Goal: Task Accomplishment & Management: Check status

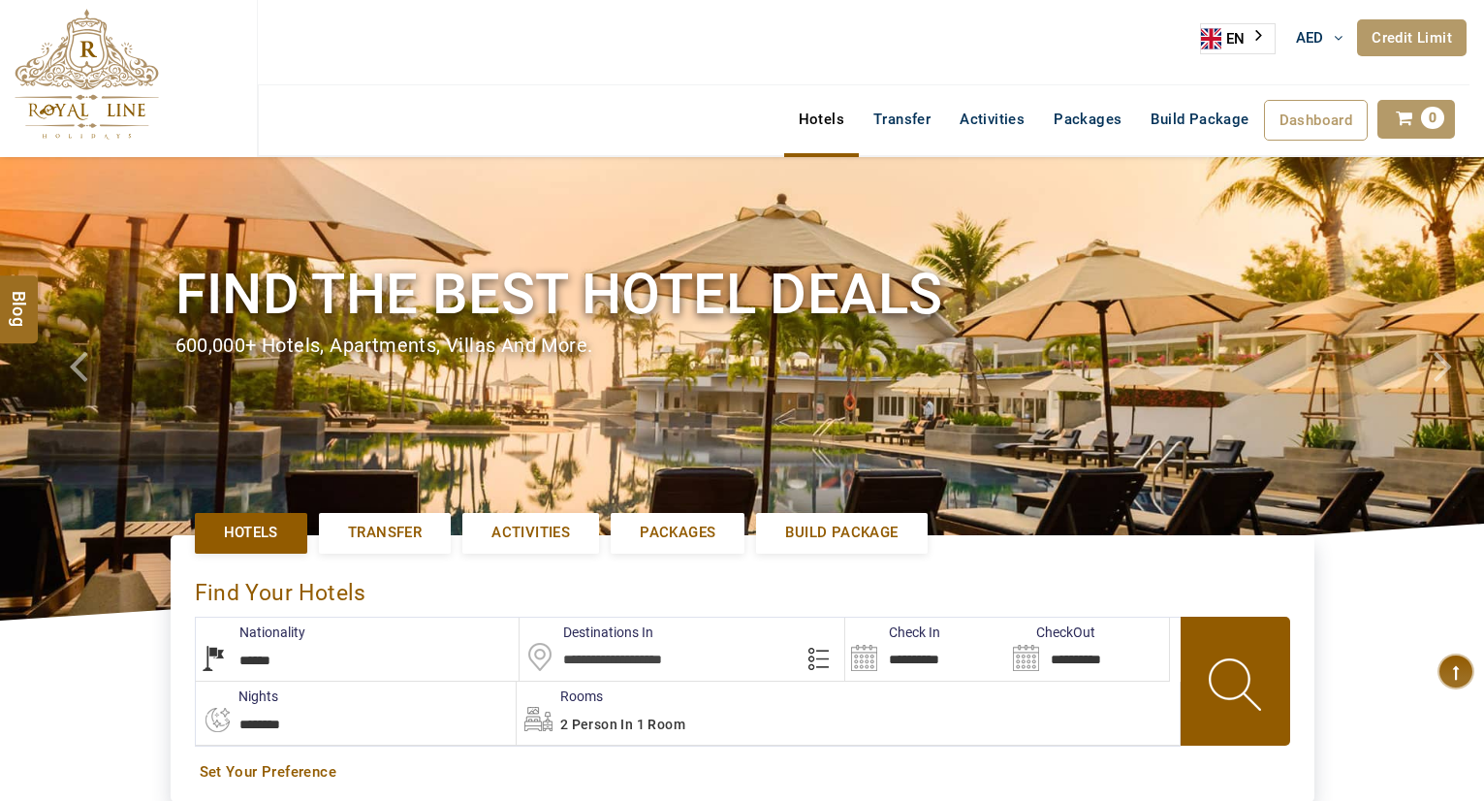
select select "******"
select select "*"
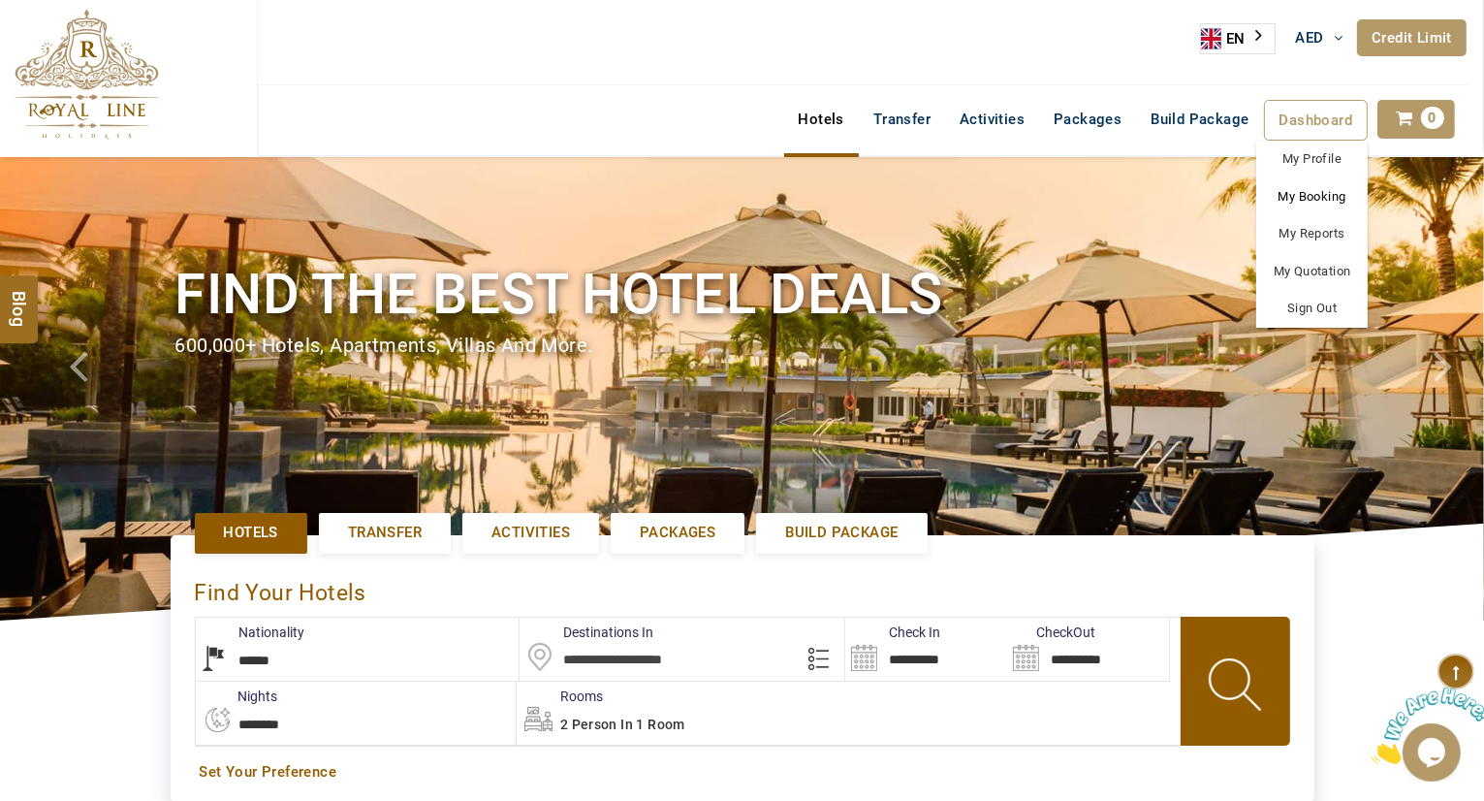
click at [1319, 192] on link "My Booking" at bounding box center [1311, 197] width 111 height 38
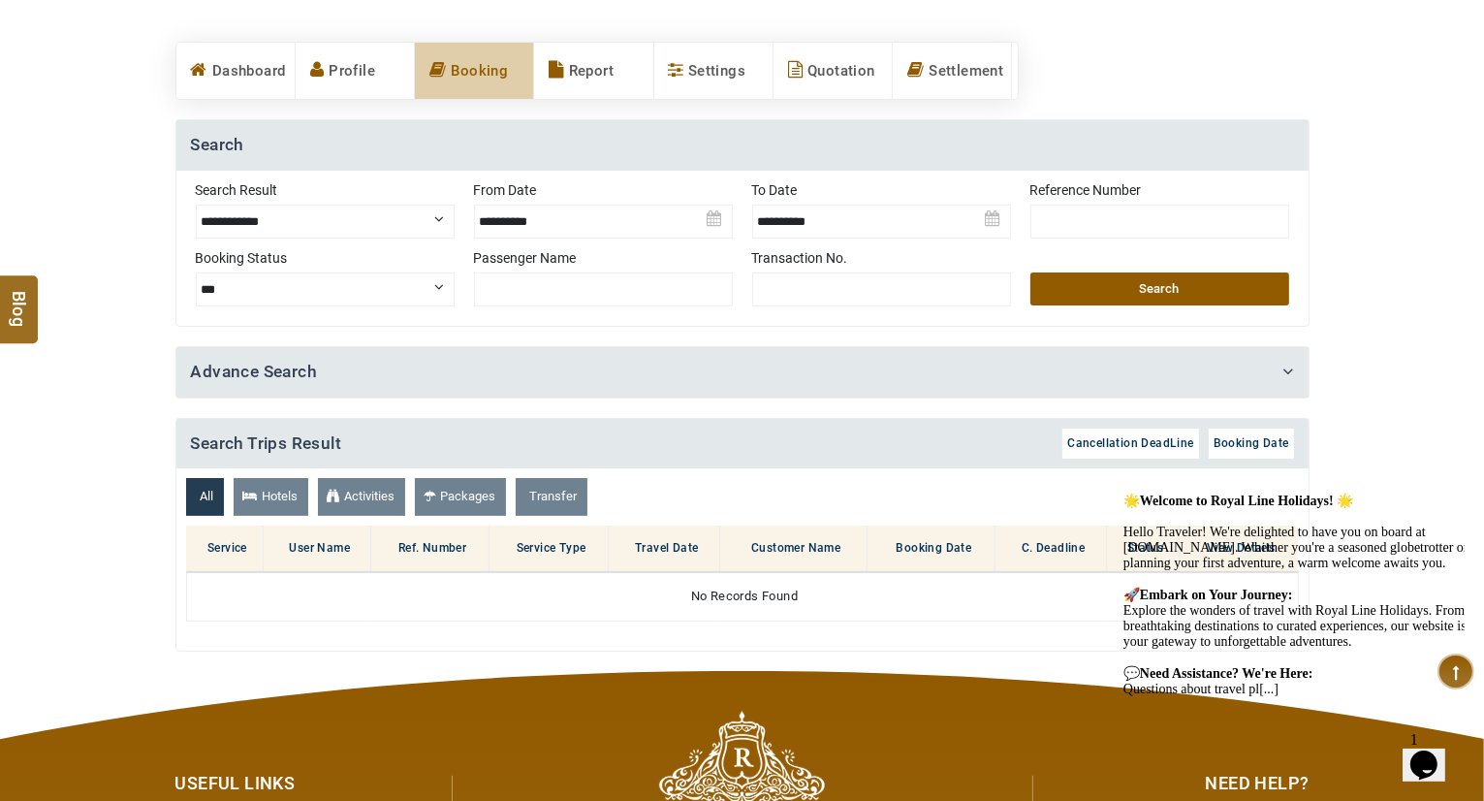
scroll to position [380, 0]
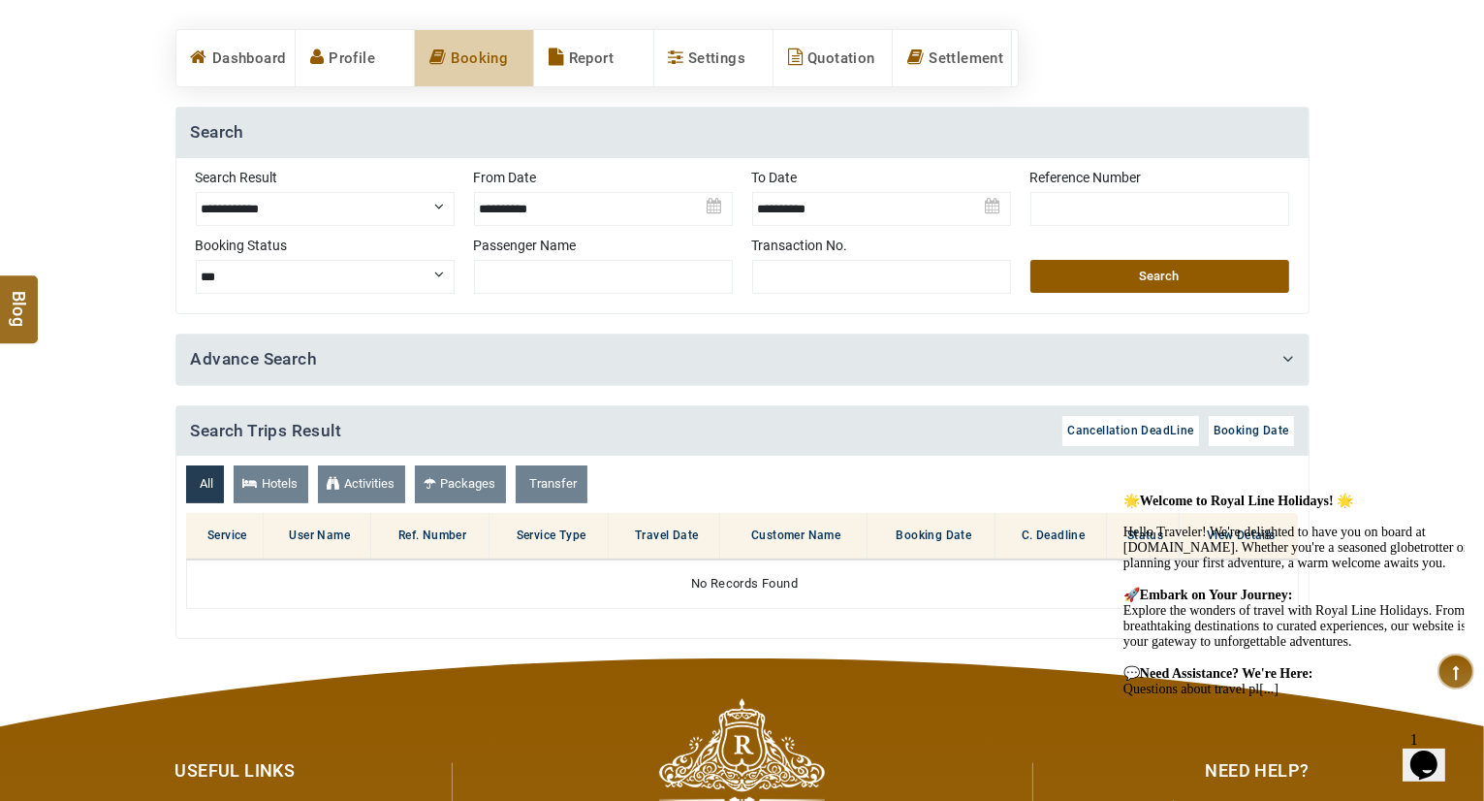
click at [605, 207] on img at bounding box center [603, 202] width 259 height 68
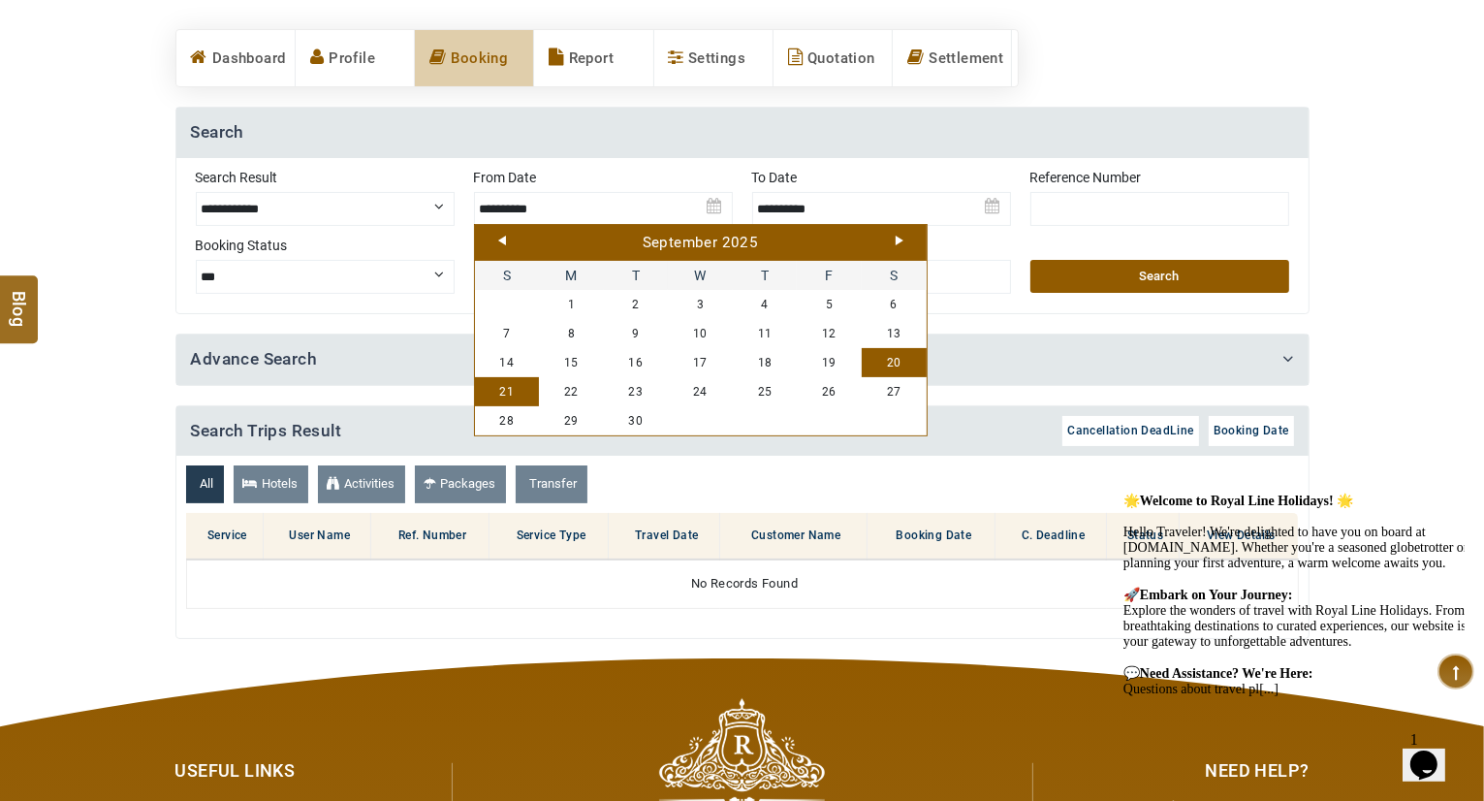
click at [500, 241] on link "Prev" at bounding box center [502, 241] width 8 height 10
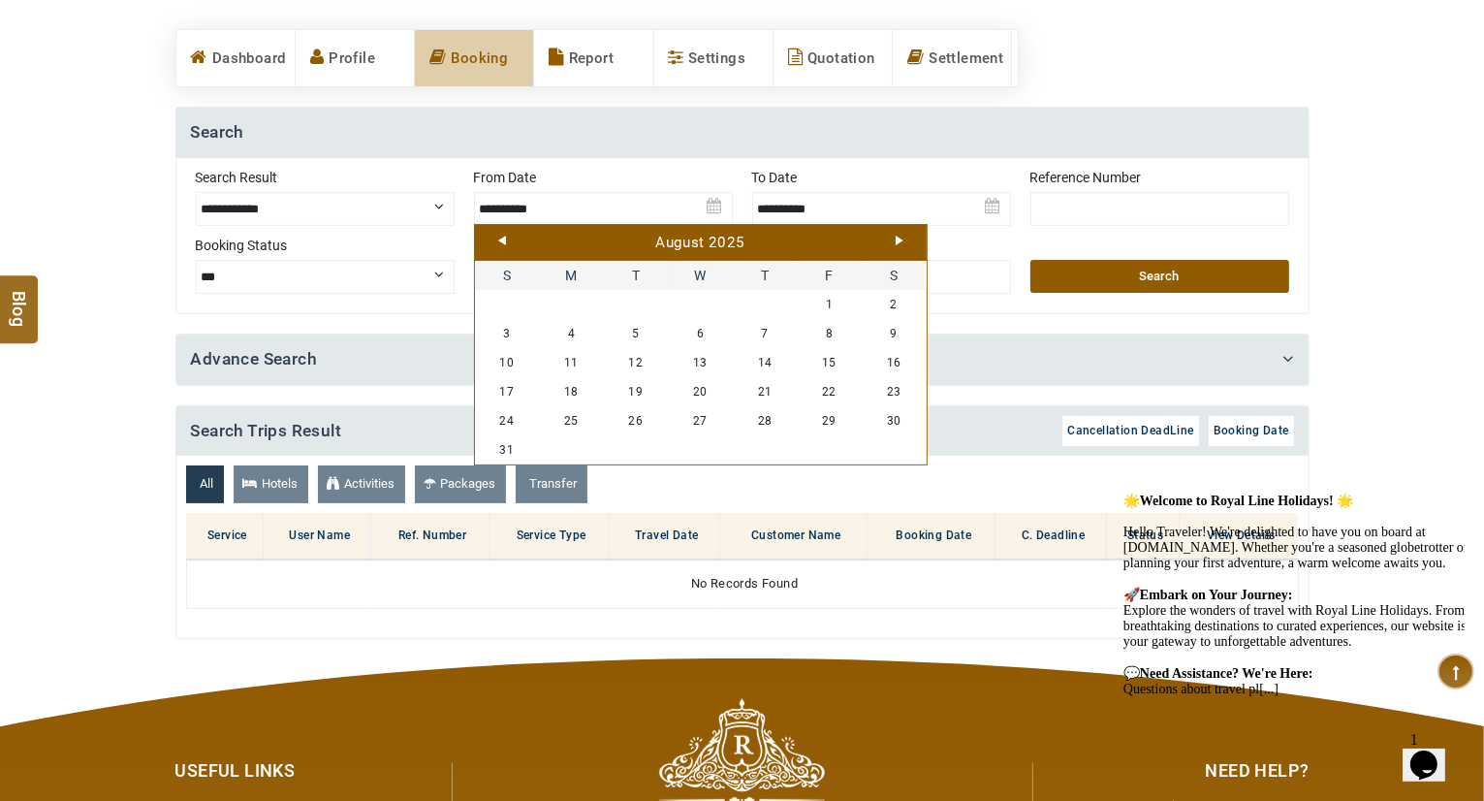
click at [500, 241] on link "Prev" at bounding box center [502, 241] width 8 height 10
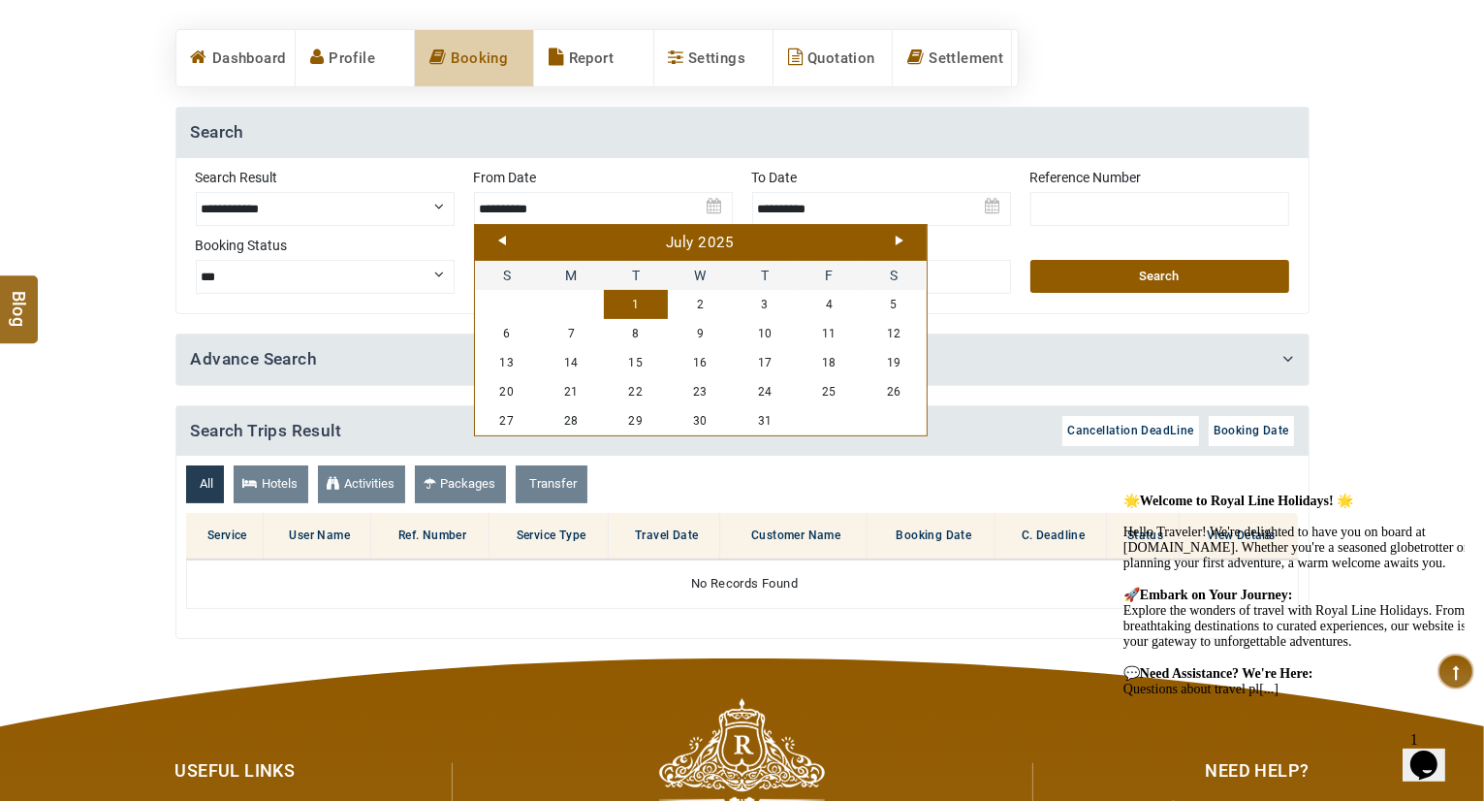
click at [633, 300] on link "1" at bounding box center [636, 304] width 65 height 29
type input "**********"
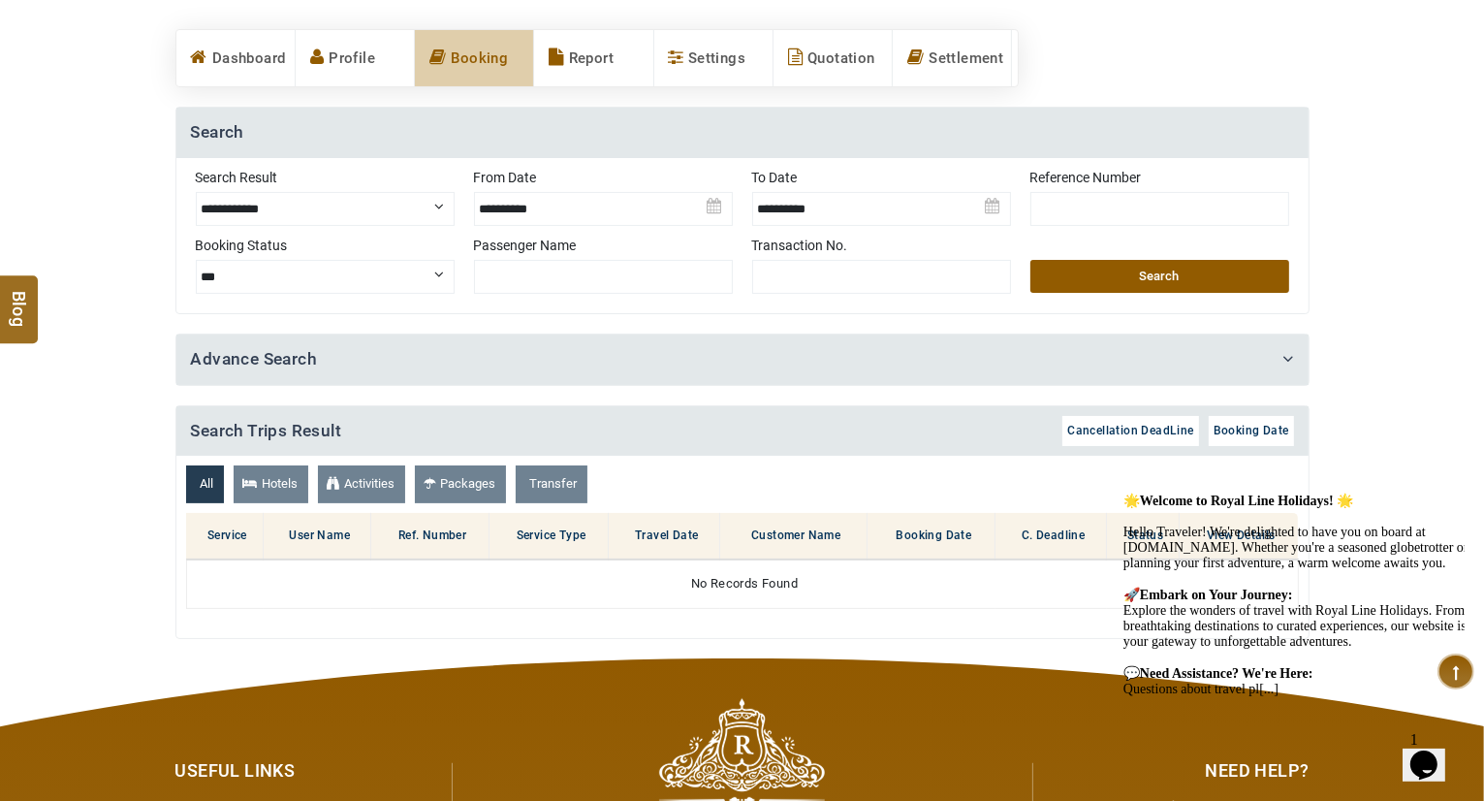
click at [817, 204] on img at bounding box center [881, 202] width 259 height 68
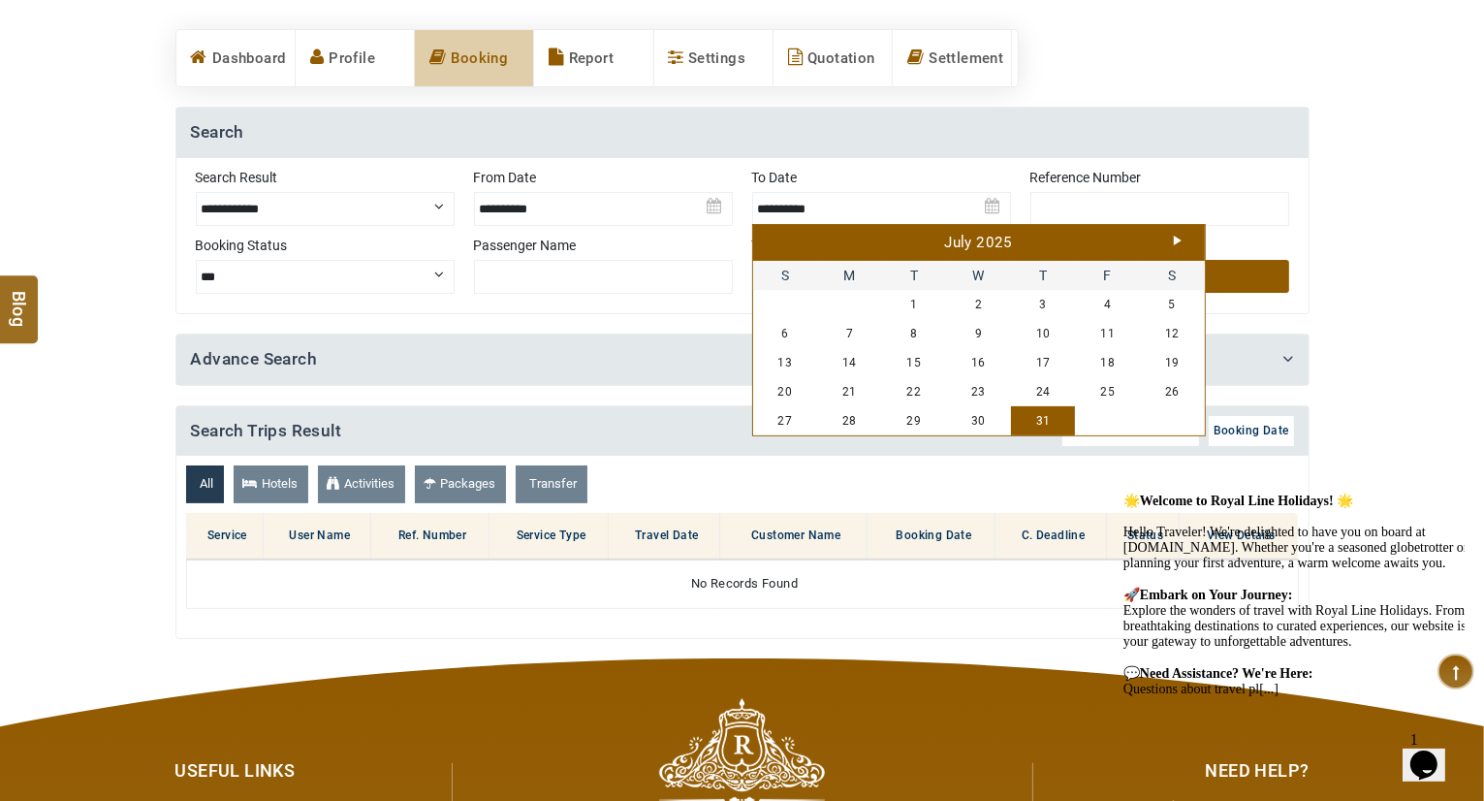
click at [1167, 241] on div "July 2025" at bounding box center [979, 243] width 442 height 21
click at [1178, 240] on link "Next" at bounding box center [1178, 241] width 8 height 10
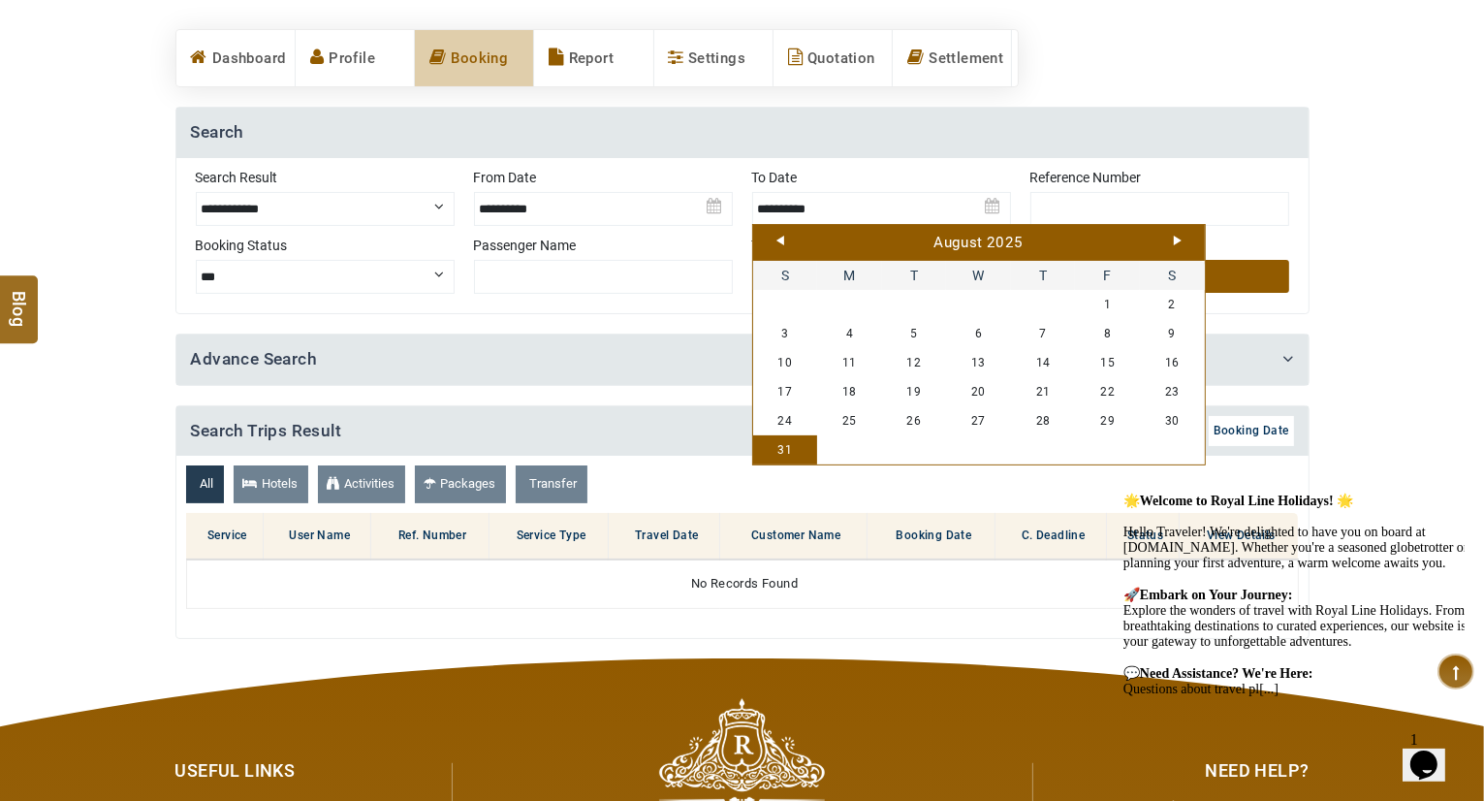
click at [781, 447] on link "31" at bounding box center [785, 449] width 65 height 29
type input "**********"
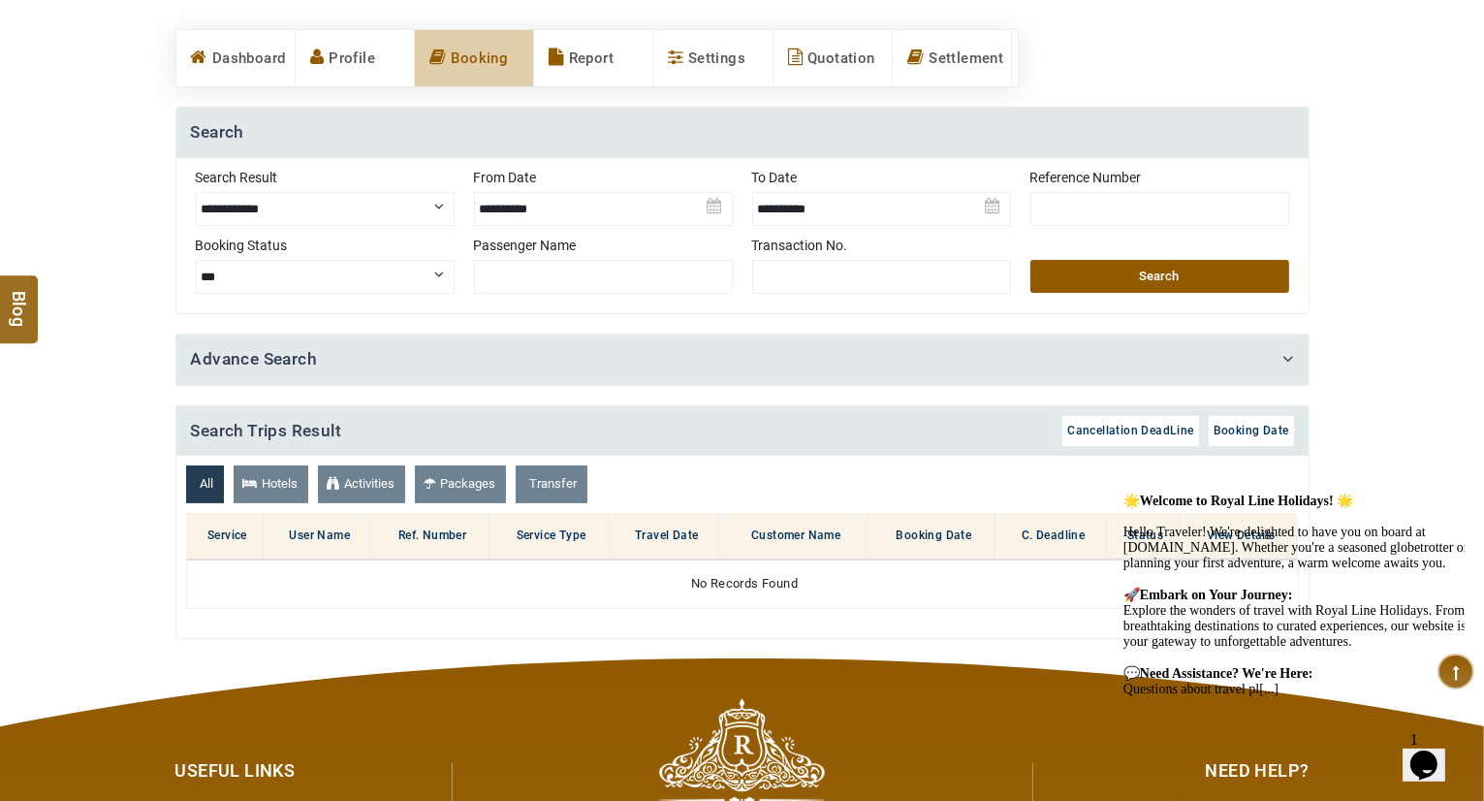
click at [1145, 267] on button "Search" at bounding box center [1160, 276] width 259 height 33
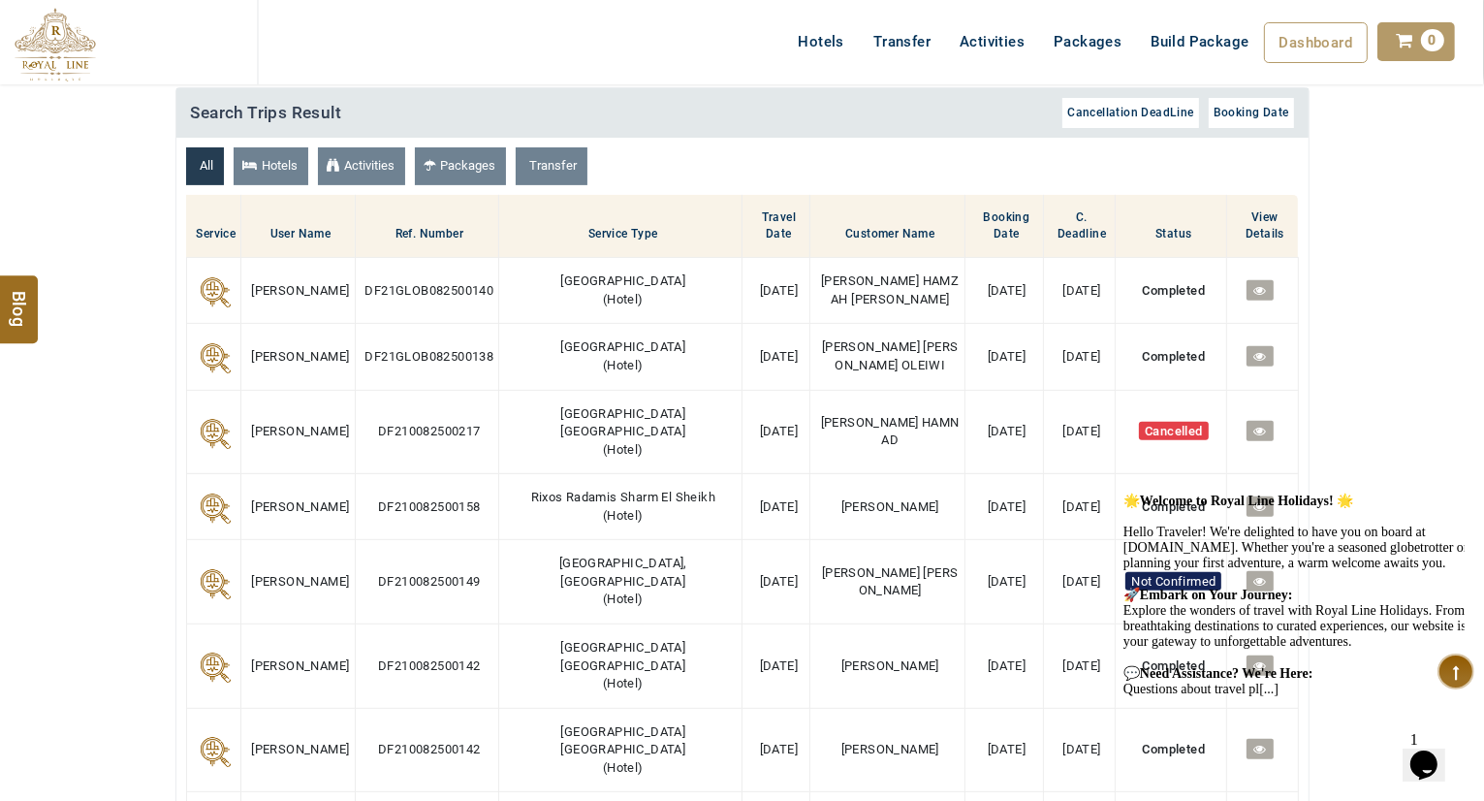
scroll to position [753, 0]
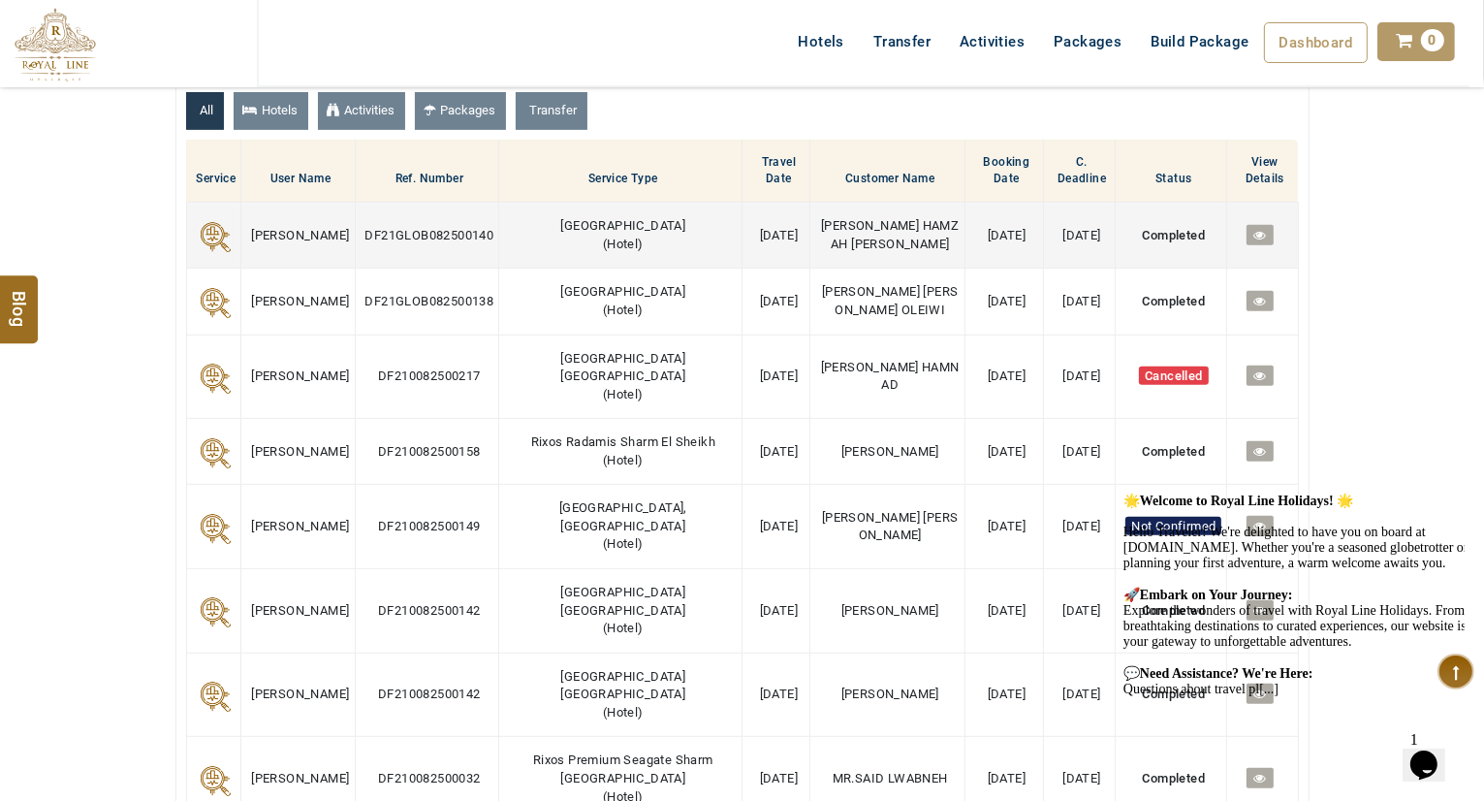
click at [1255, 235] on icon at bounding box center [1260, 235] width 13 height 13
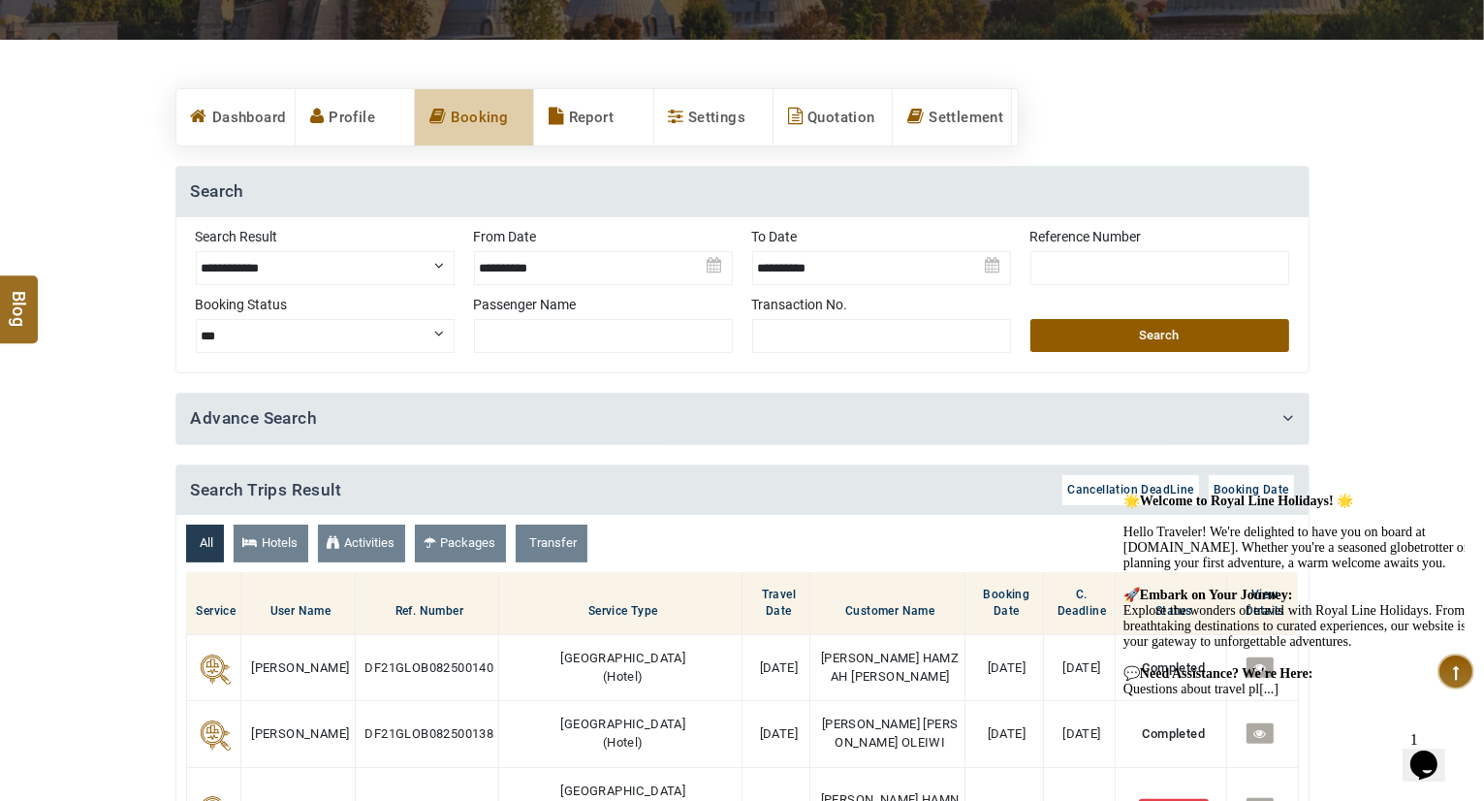
scroll to position [315, 0]
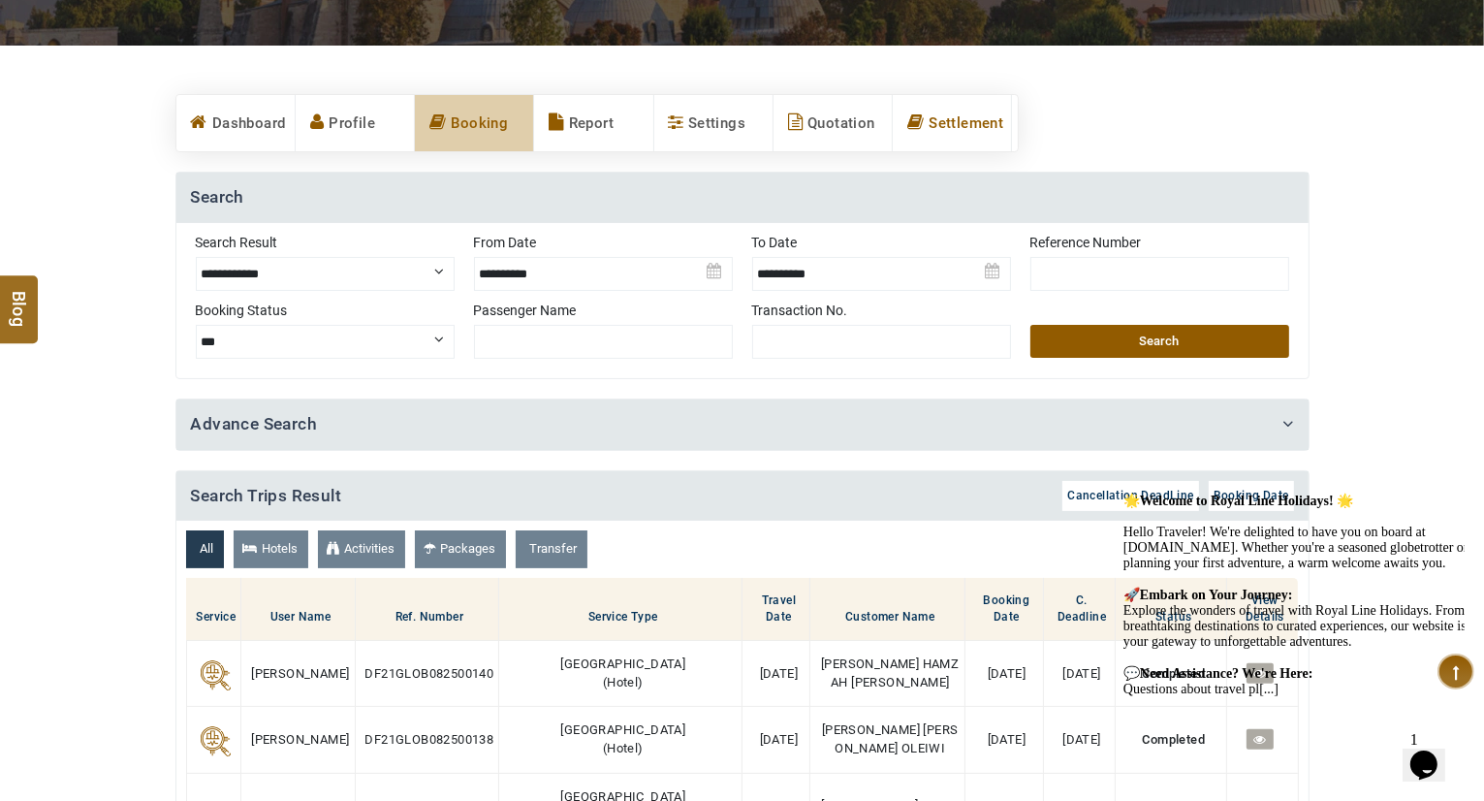
click at [944, 115] on link "Settlement" at bounding box center [952, 123] width 118 height 56
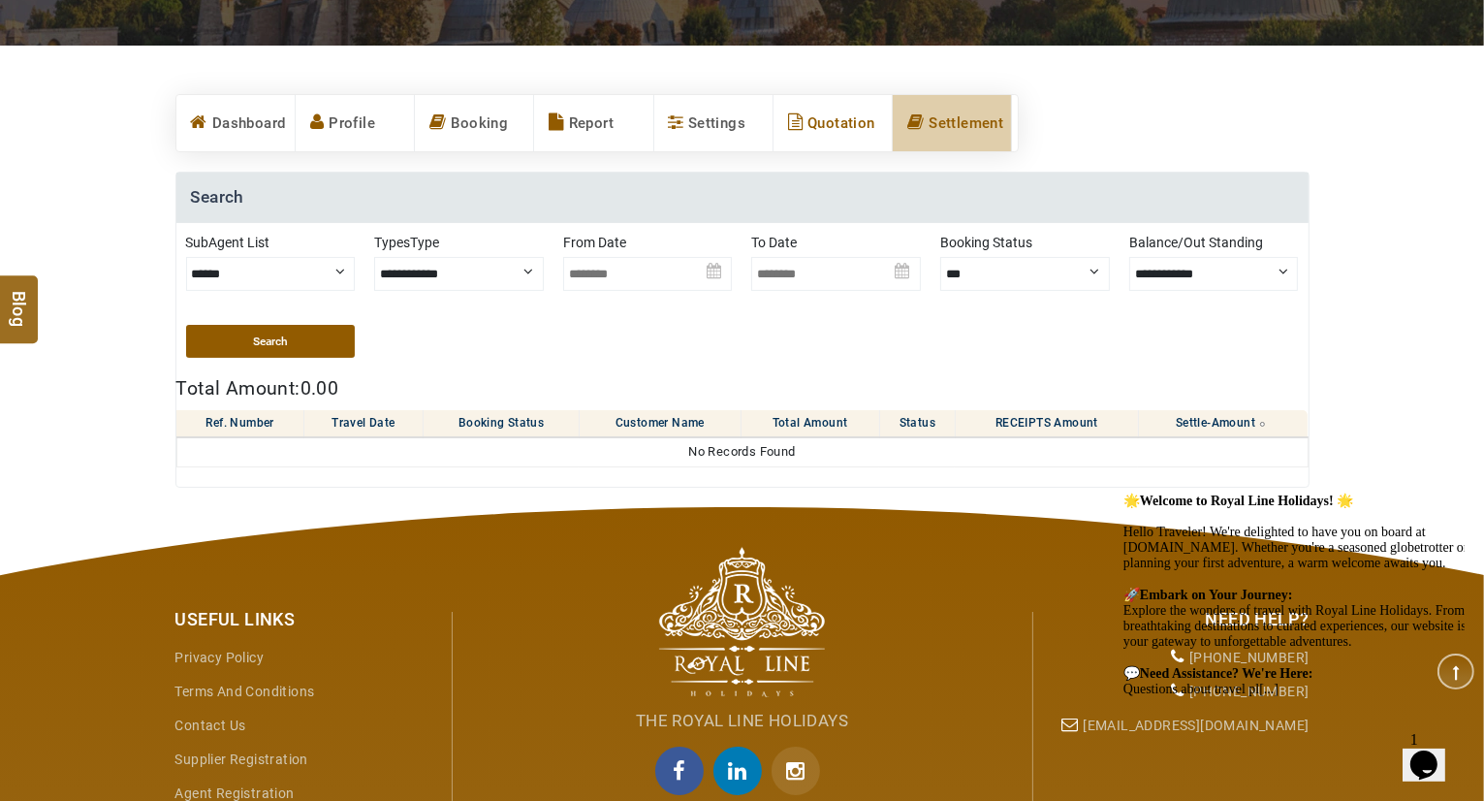
click at [849, 113] on link "Quotation" at bounding box center [833, 123] width 118 height 56
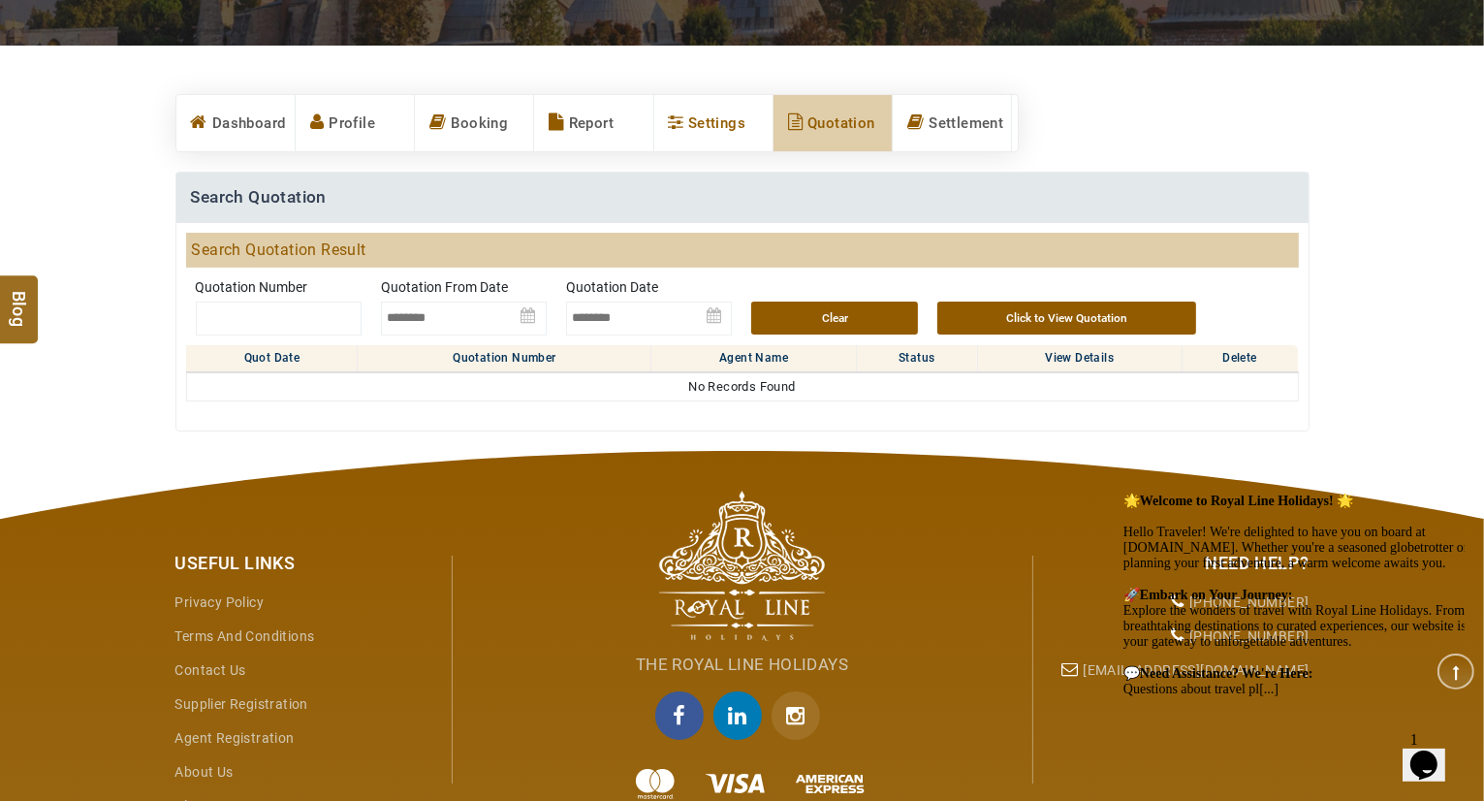
click at [733, 117] on link "Settings" at bounding box center [713, 123] width 118 height 56
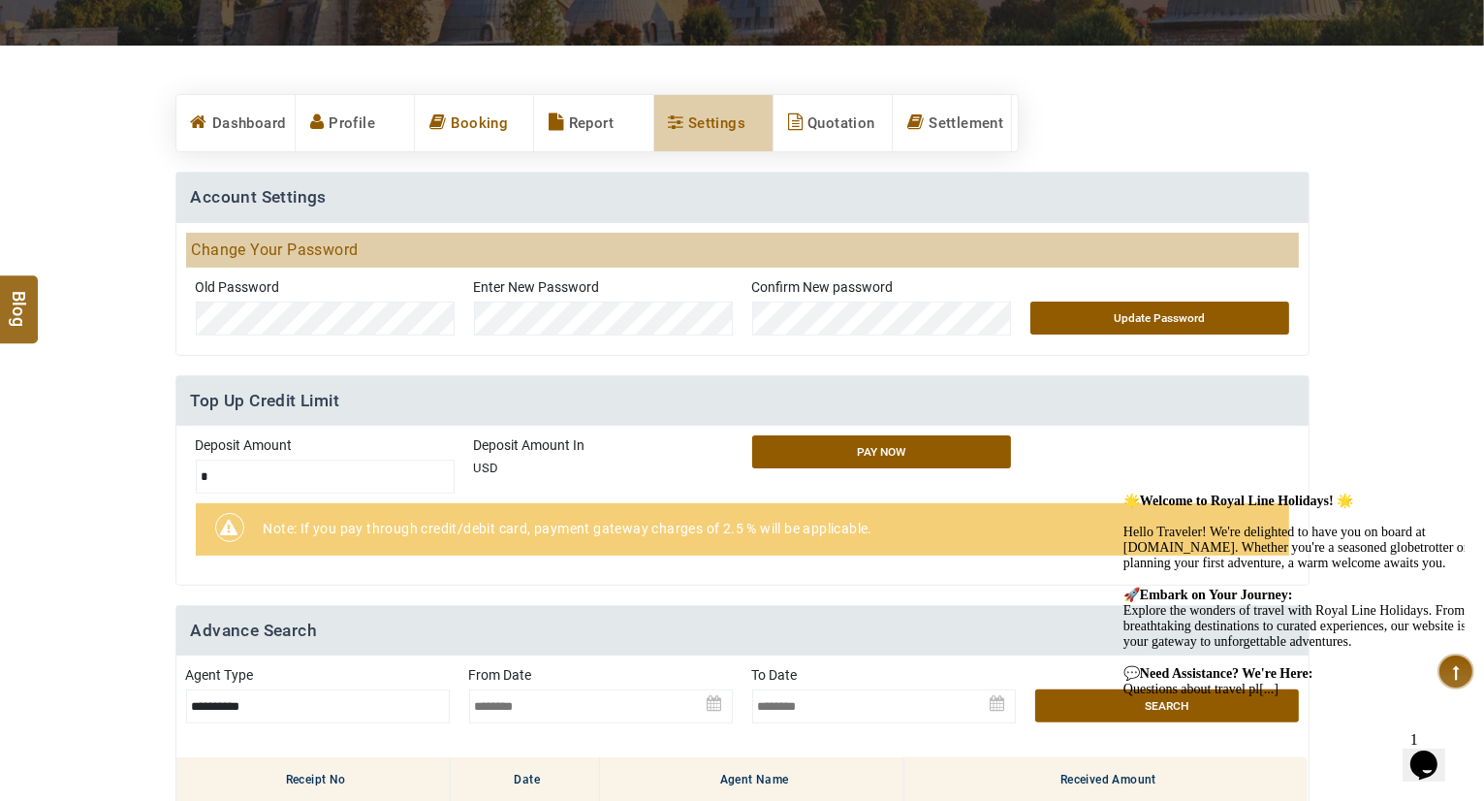
click at [458, 120] on link "Booking" at bounding box center [474, 123] width 118 height 56
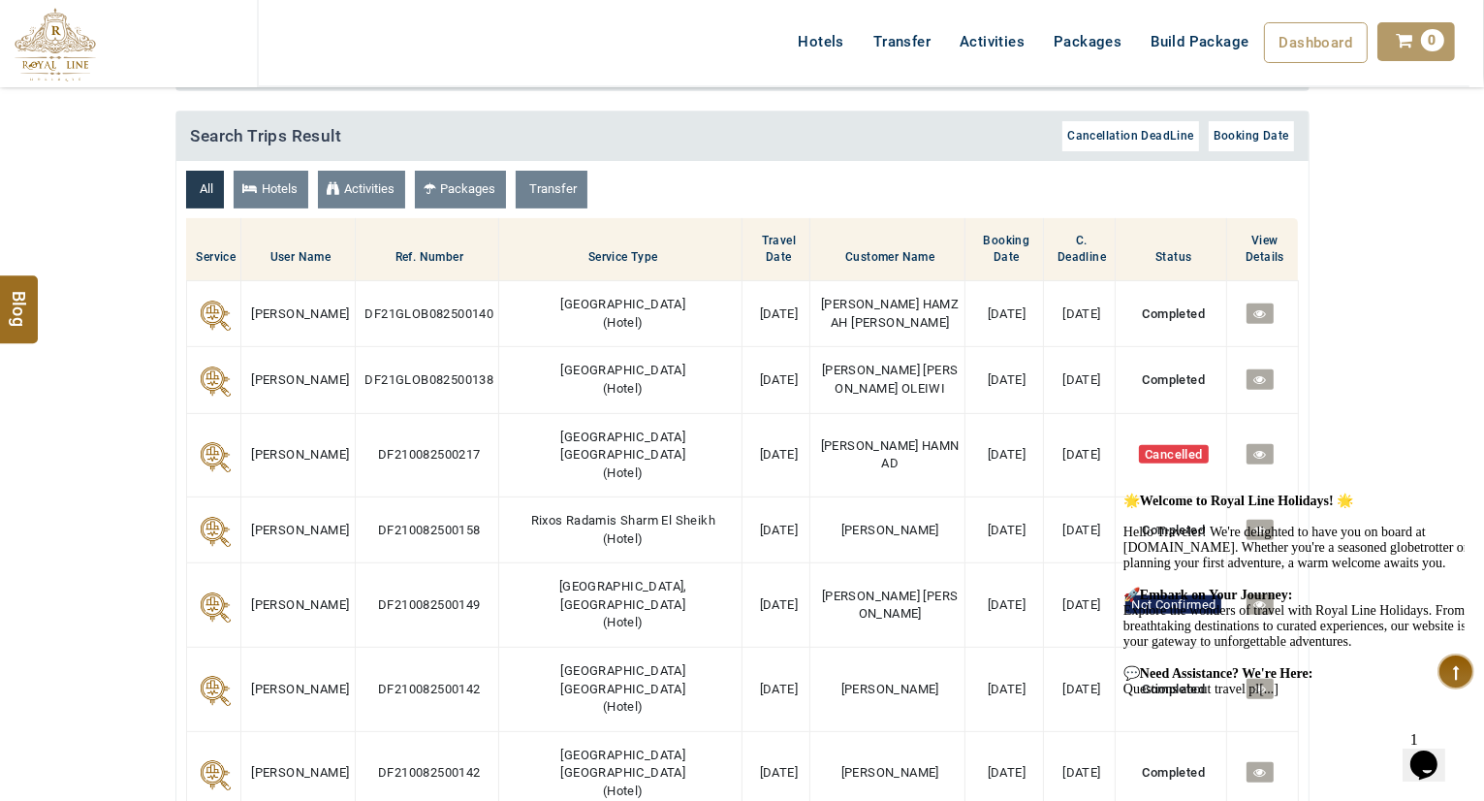
scroll to position [680, 0]
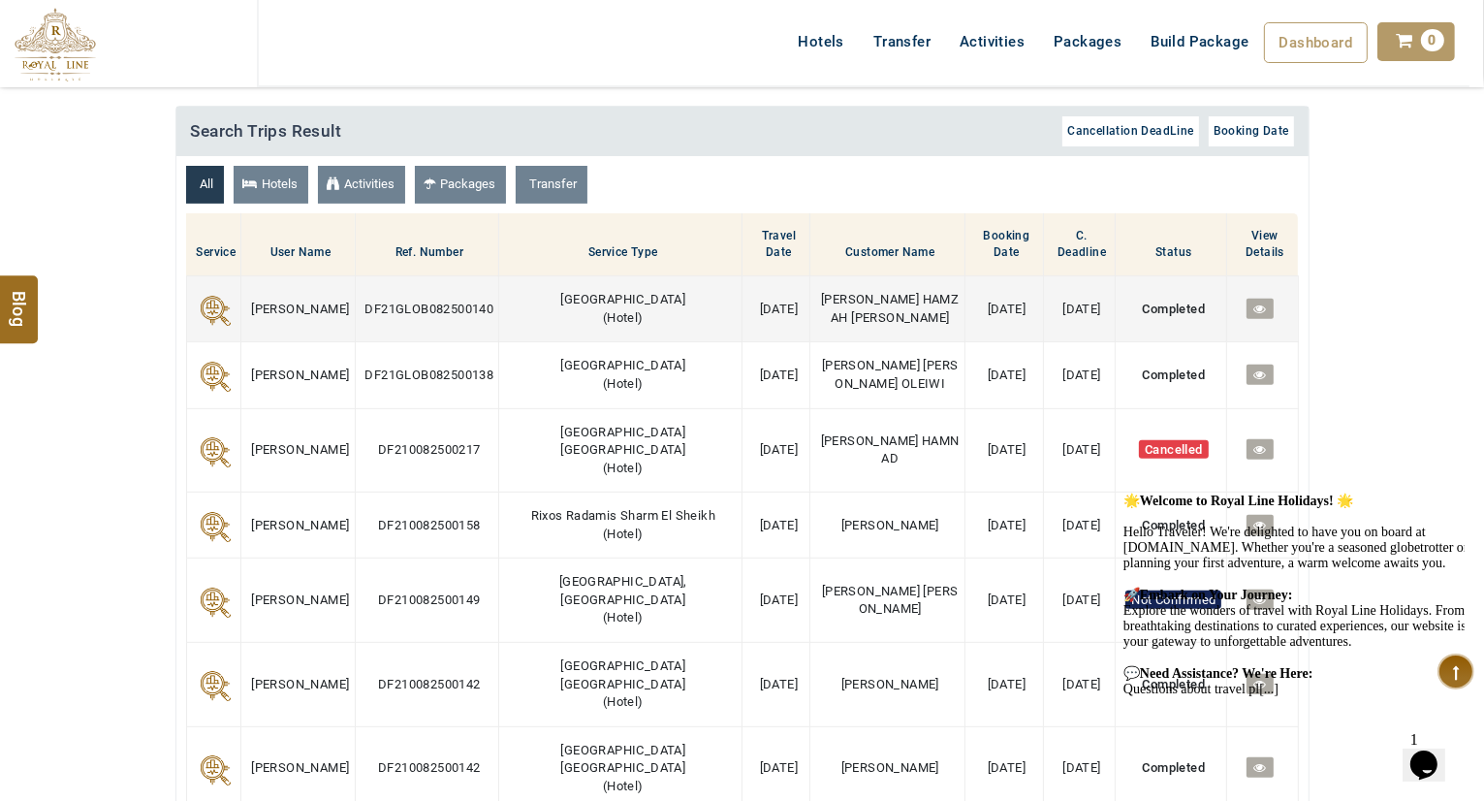
click at [402, 314] on td "DF21GLOB082500140" at bounding box center [427, 309] width 144 height 66
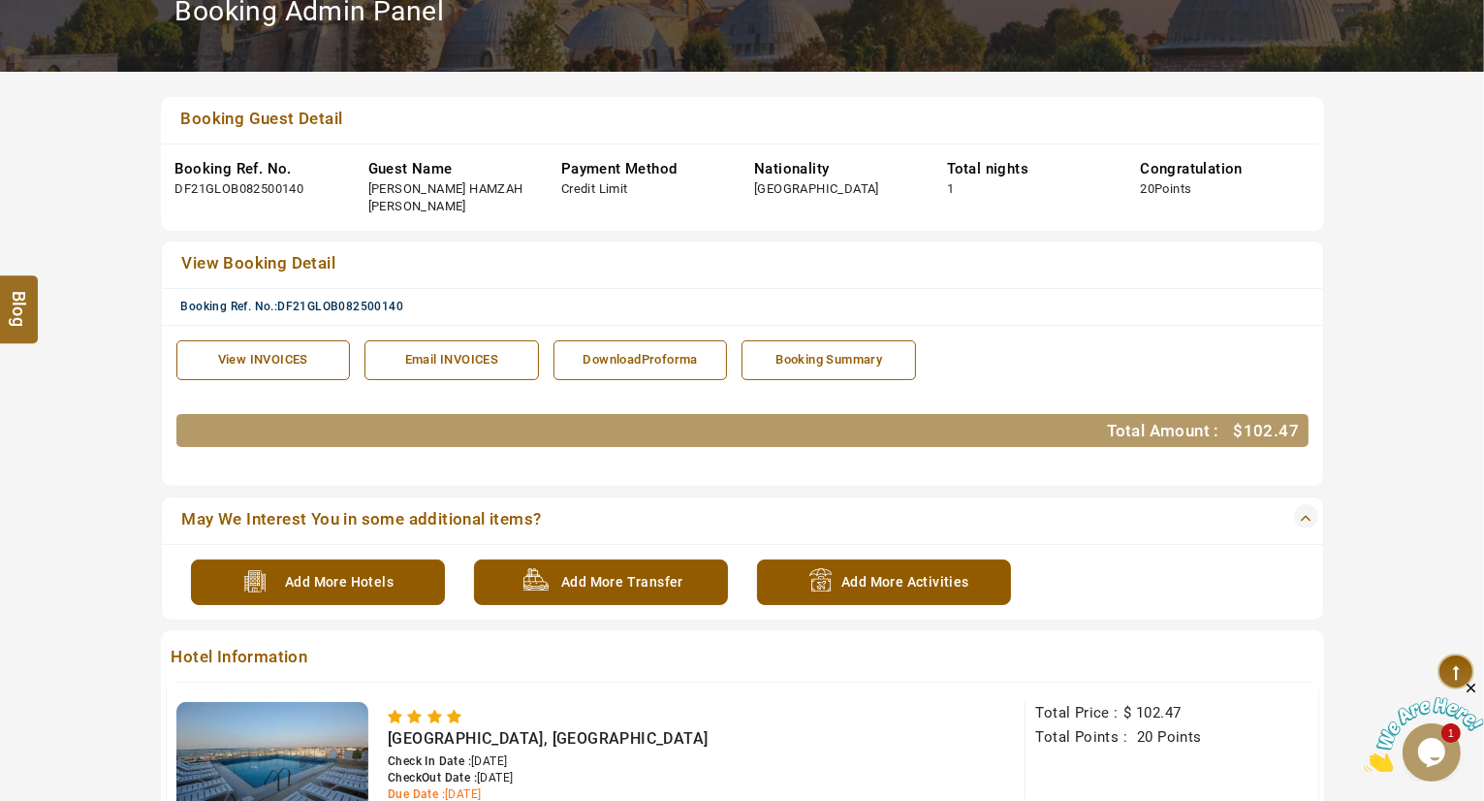
scroll to position [306, 0]
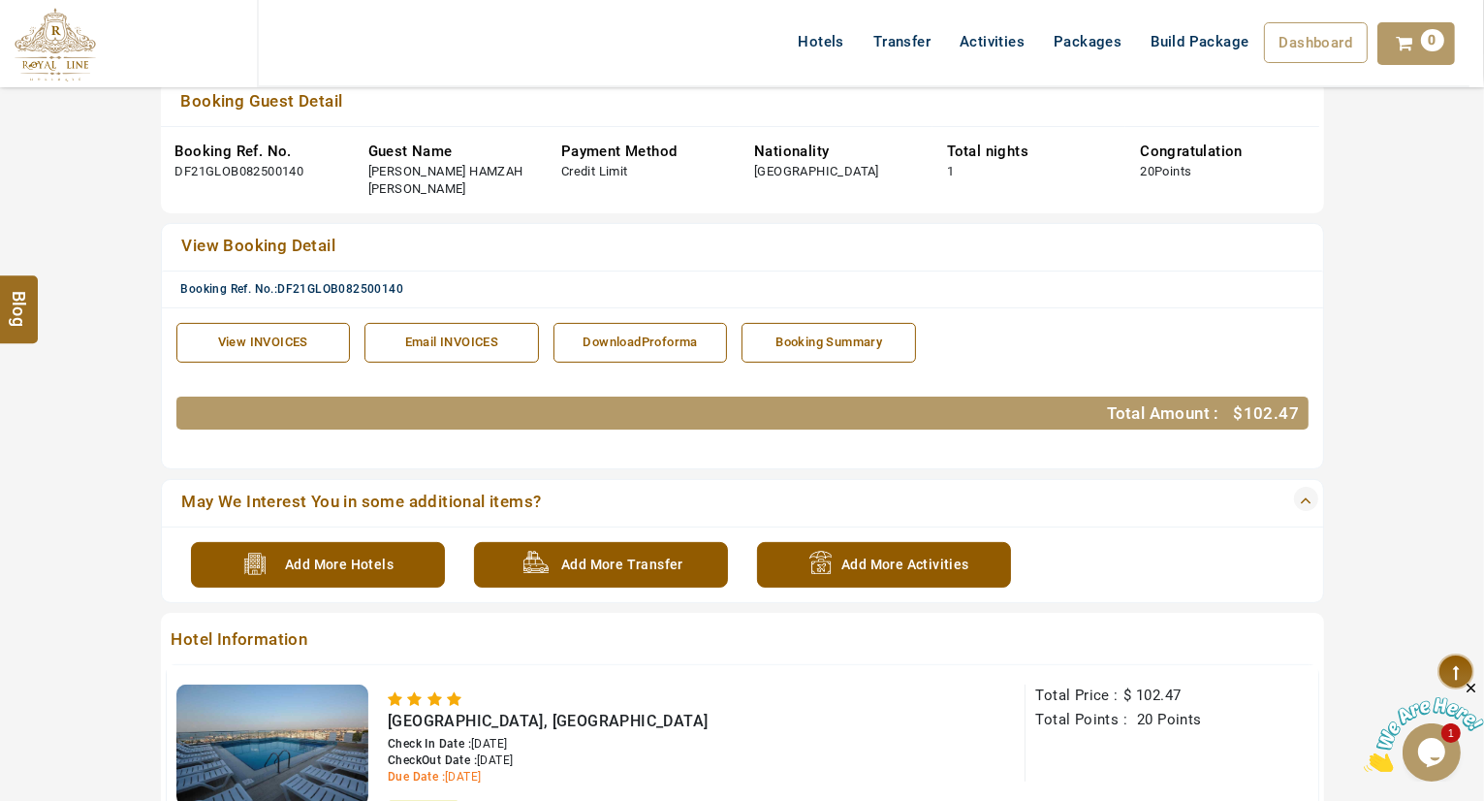
click at [324, 341] on div "View INVOICES" at bounding box center [263, 343] width 153 height 18
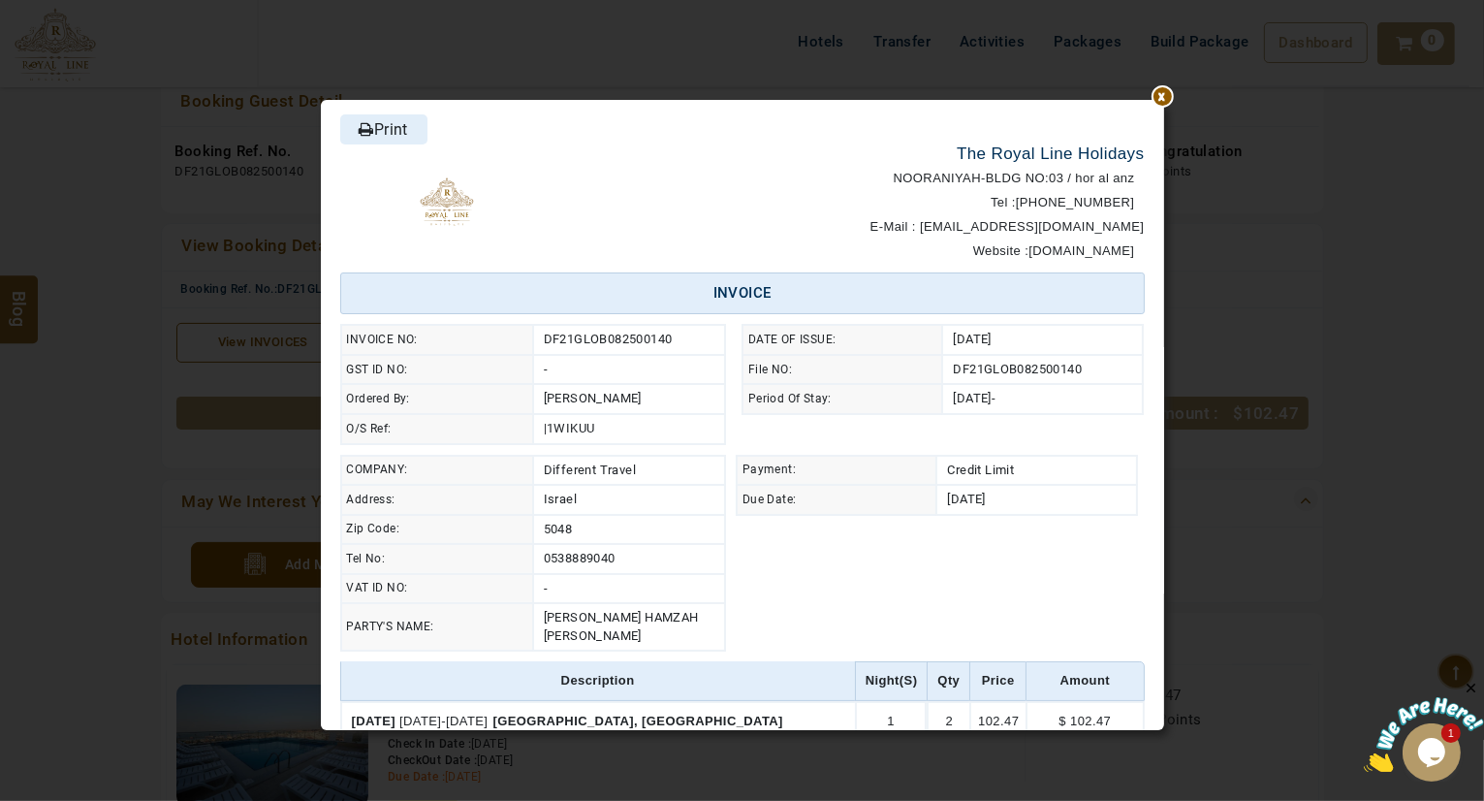
click at [1150, 92] on div "****** Print The Royal Line Holidays NOORANIYAH-BLDG NO:03 / hor al anz Tel : +…" at bounding box center [742, 429] width 1134 height 801
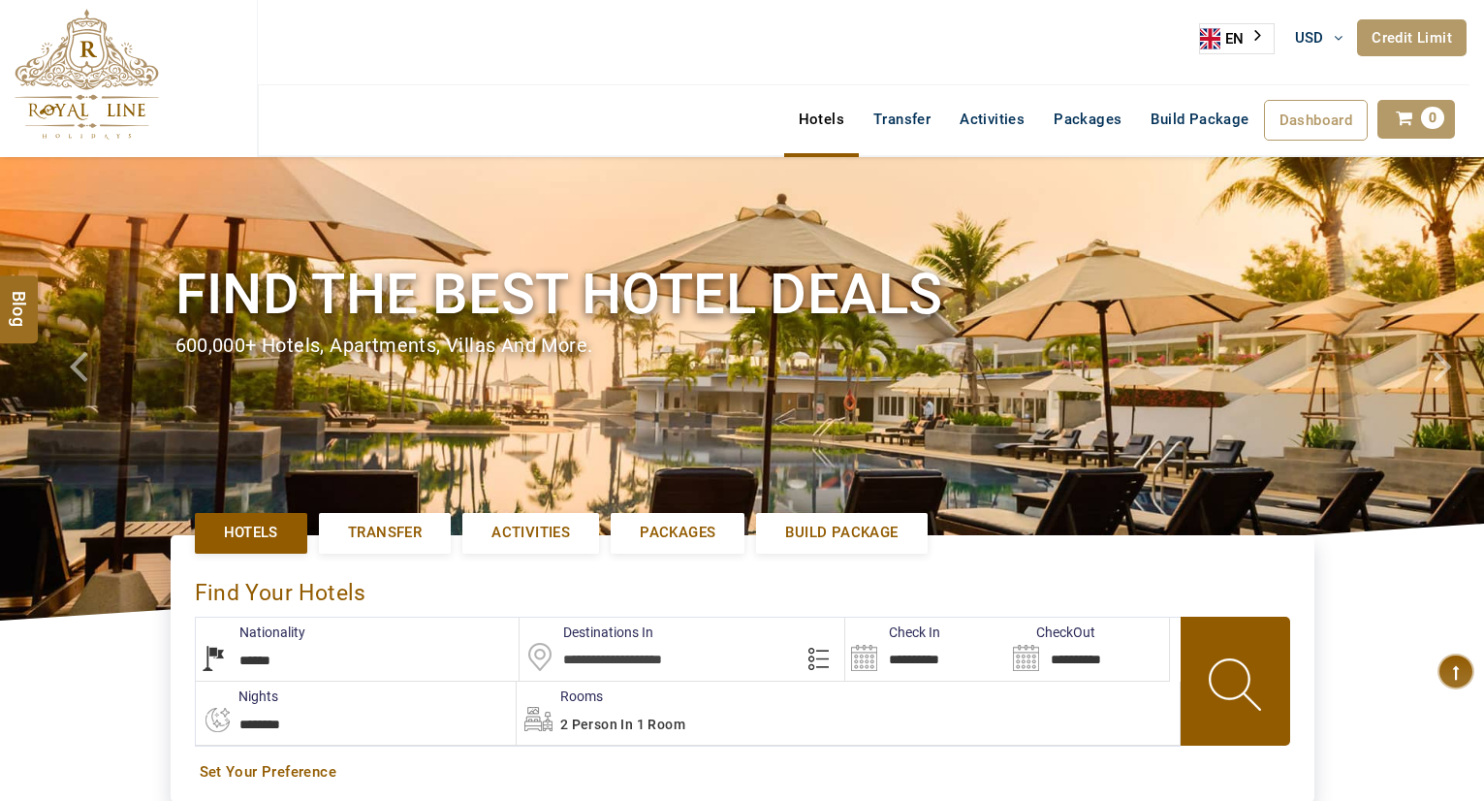
select select "******"
select select "*"
select select "******"
select select "*"
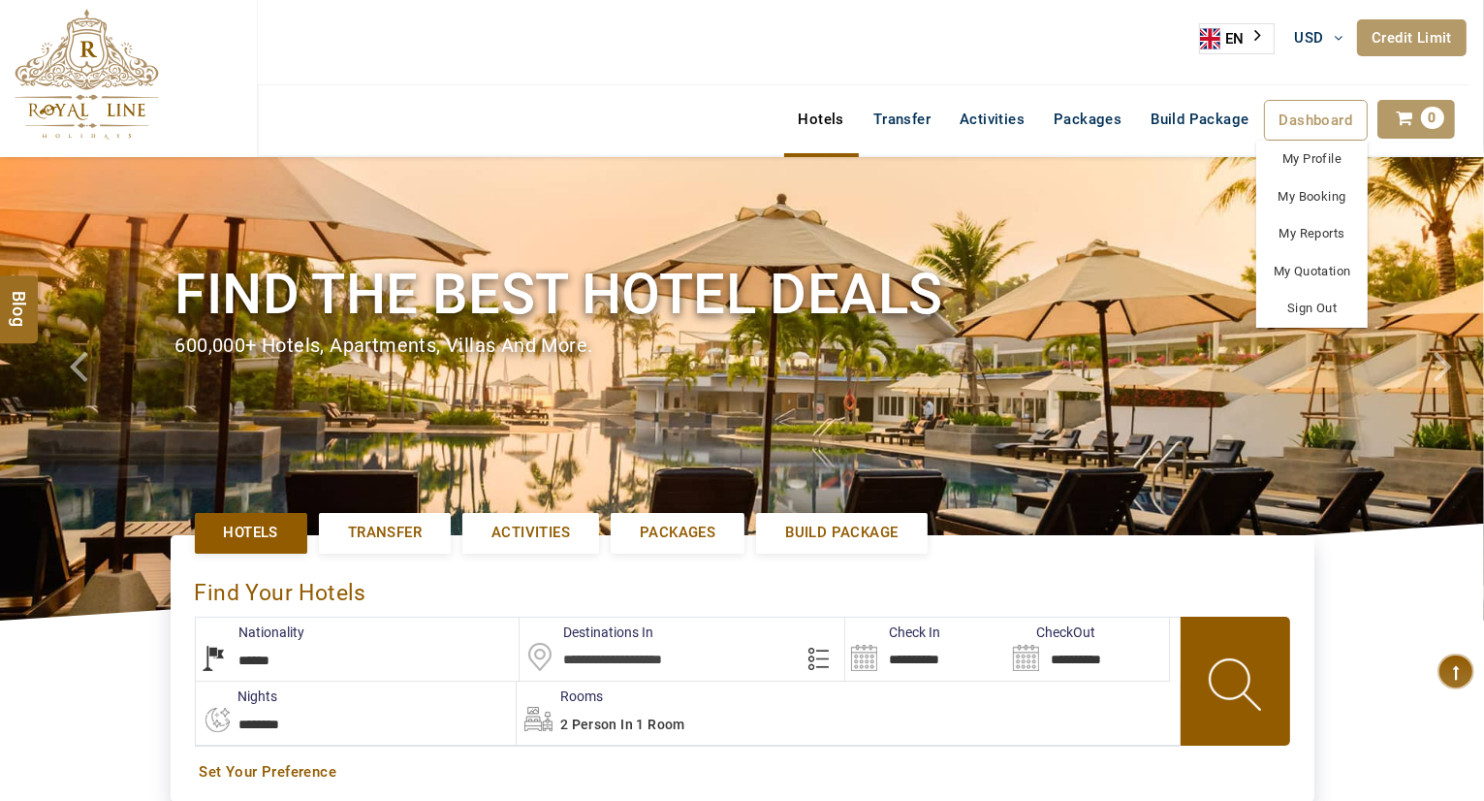
click at [1300, 111] on span "Dashboard" at bounding box center [1317, 119] width 74 height 17
click at [1303, 304] on link "Sign Out" at bounding box center [1311, 309] width 111 height 38
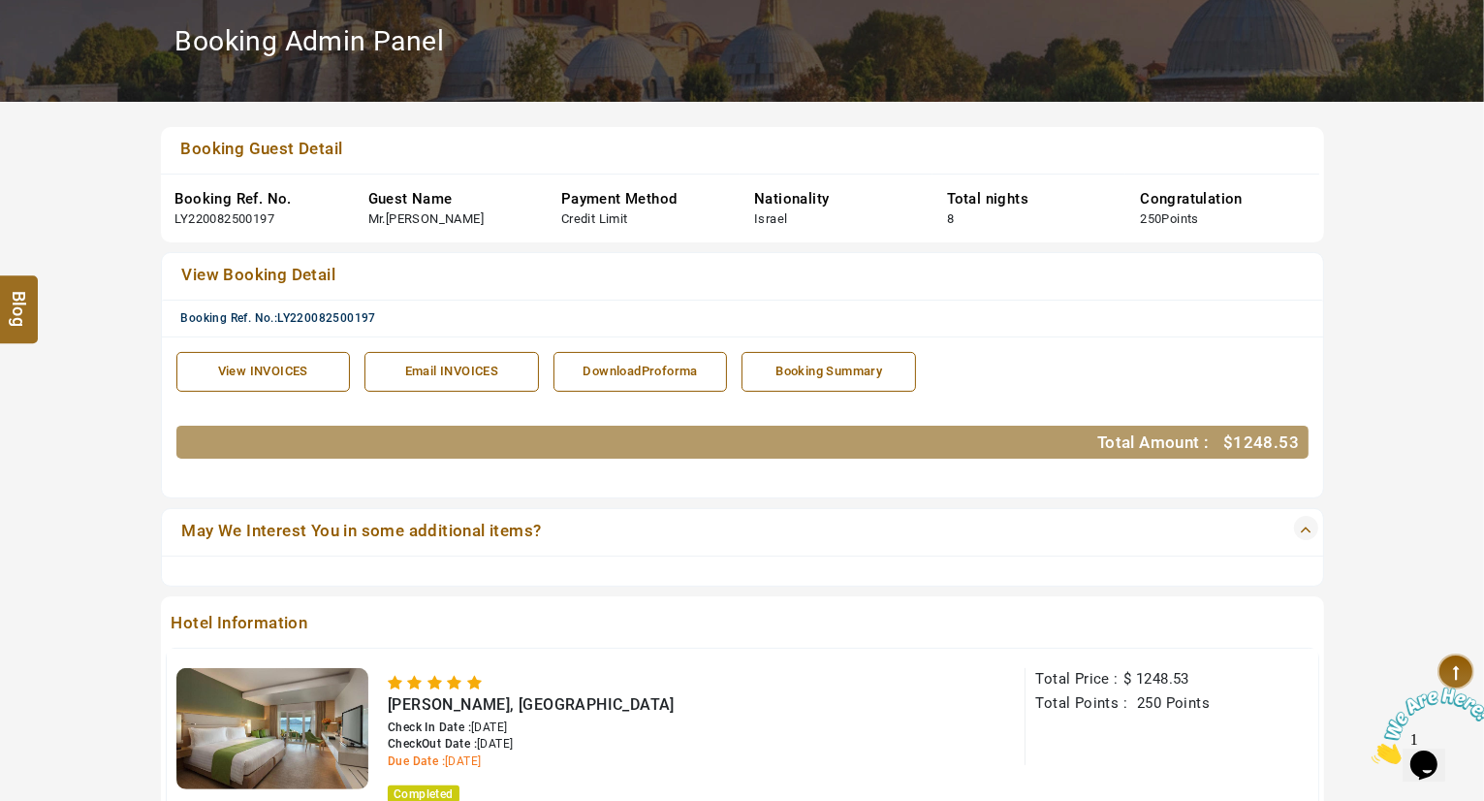
scroll to position [261, 0]
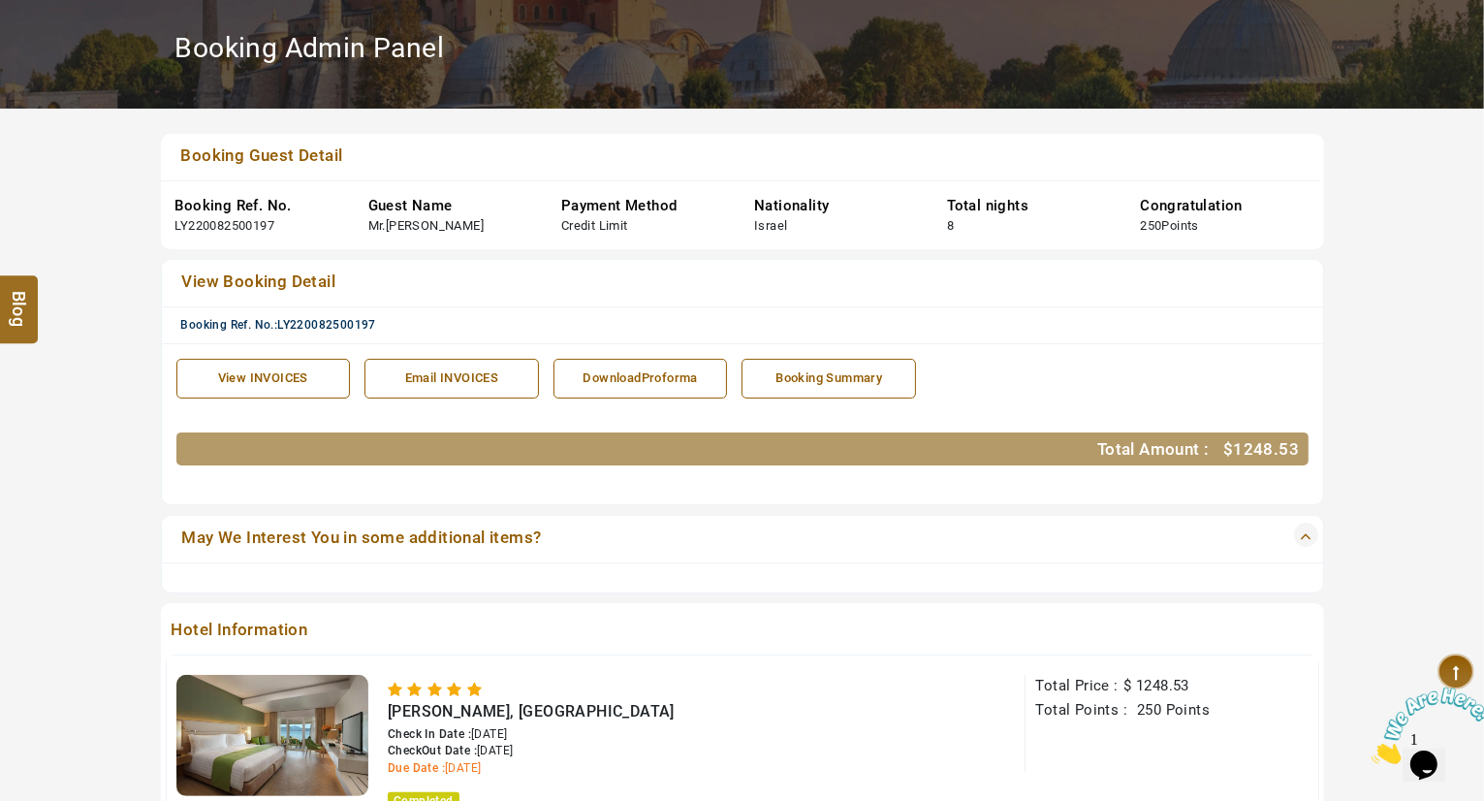
click at [218, 372] on div "View INVOICES" at bounding box center [263, 378] width 153 height 18
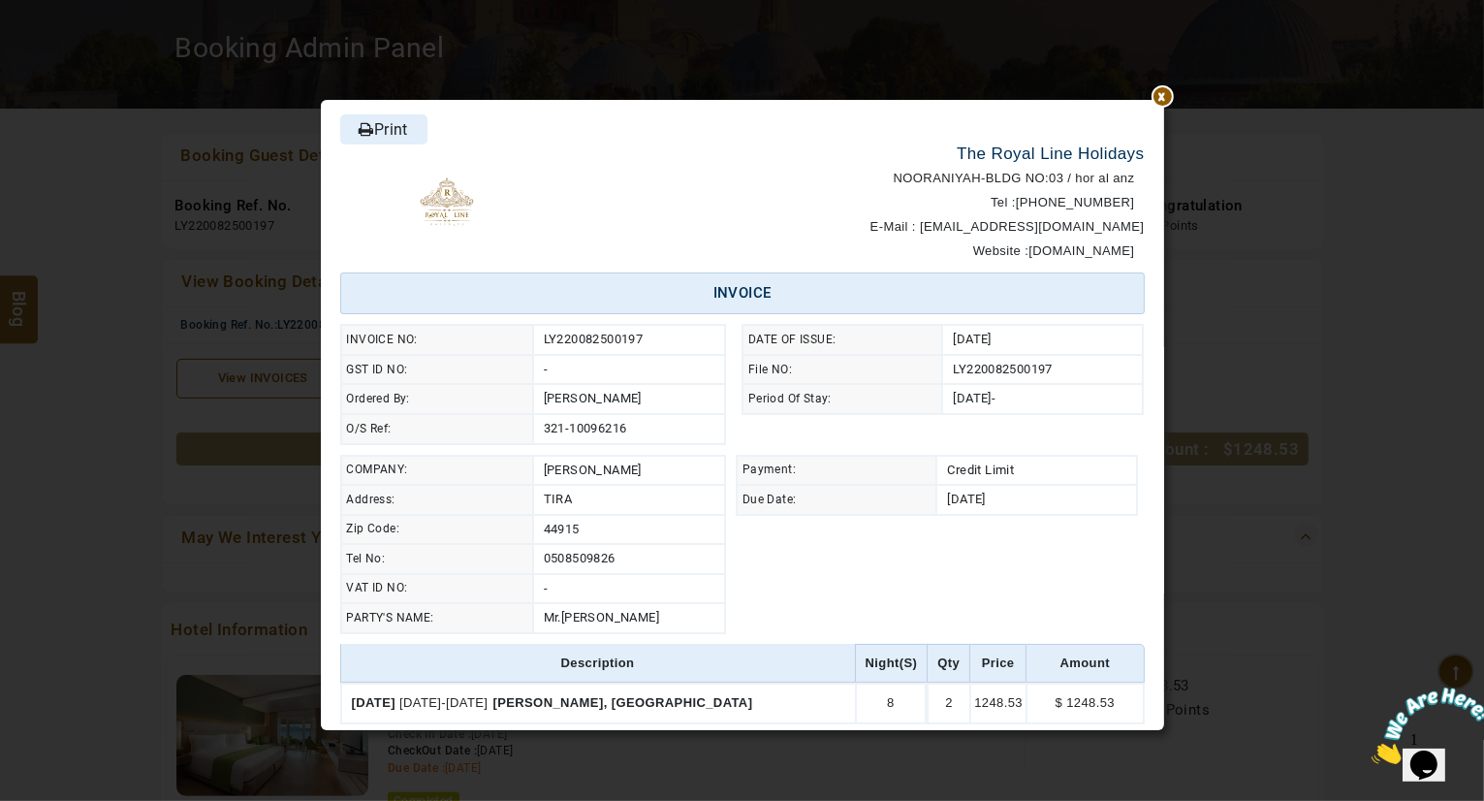
click at [1164, 100] on div at bounding box center [1164, 100] width 0 height 0
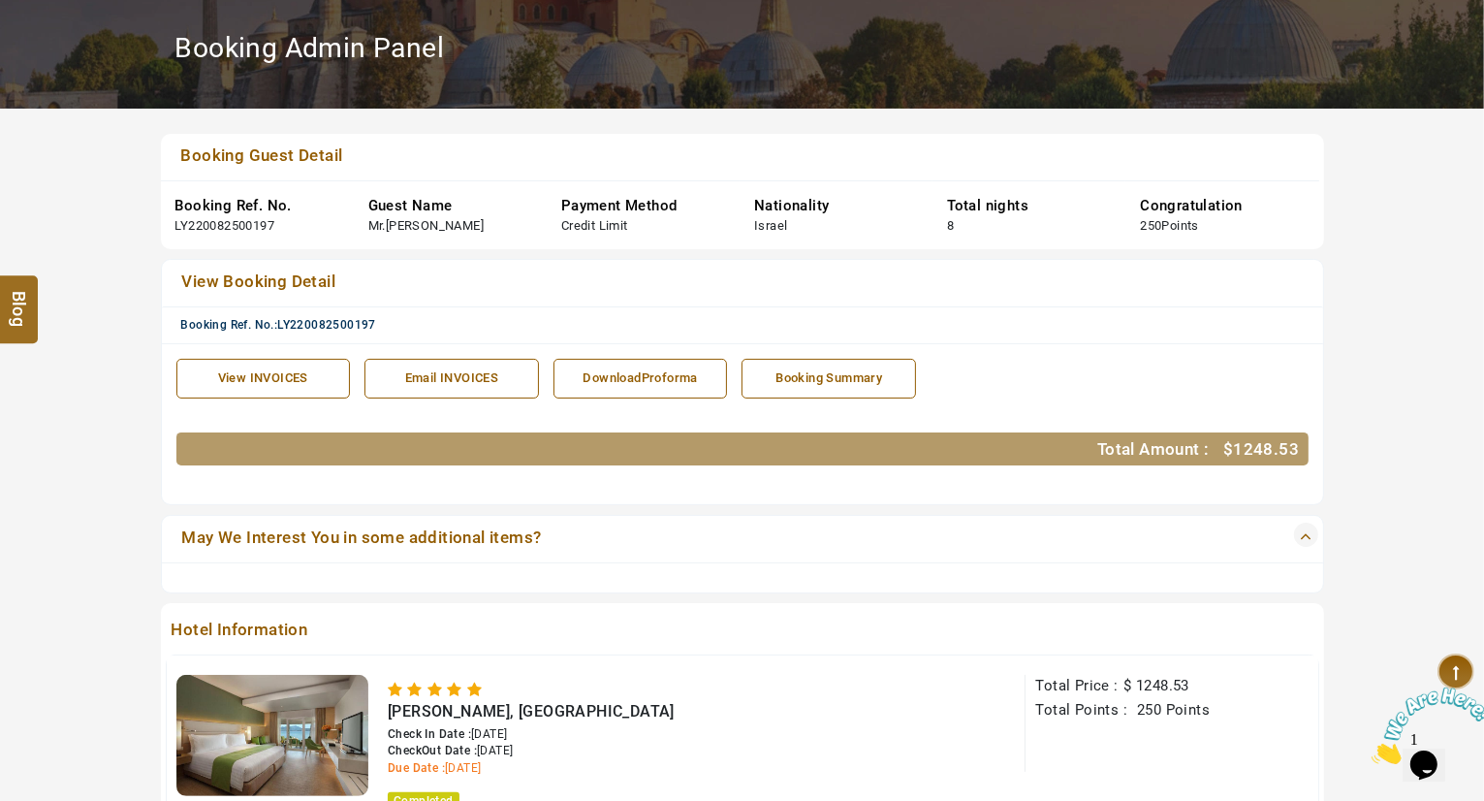
click at [453, 386] on link "Email INVOICES" at bounding box center [452, 379] width 175 height 40
type input "**********"
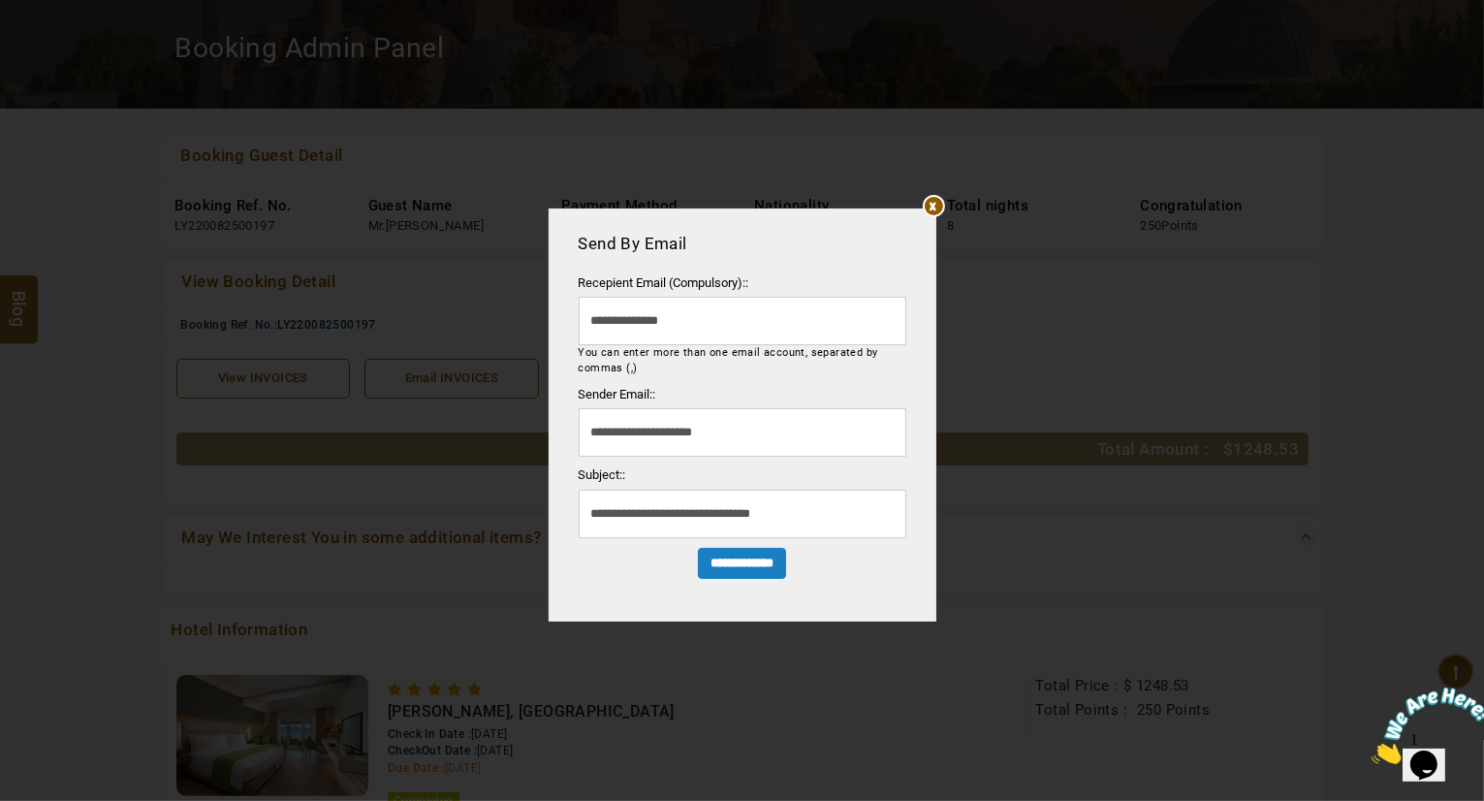
click at [718, 312] on input "email" at bounding box center [743, 321] width 328 height 48
click at [926, 232] on div at bounding box center [926, 232] width 0 height 0
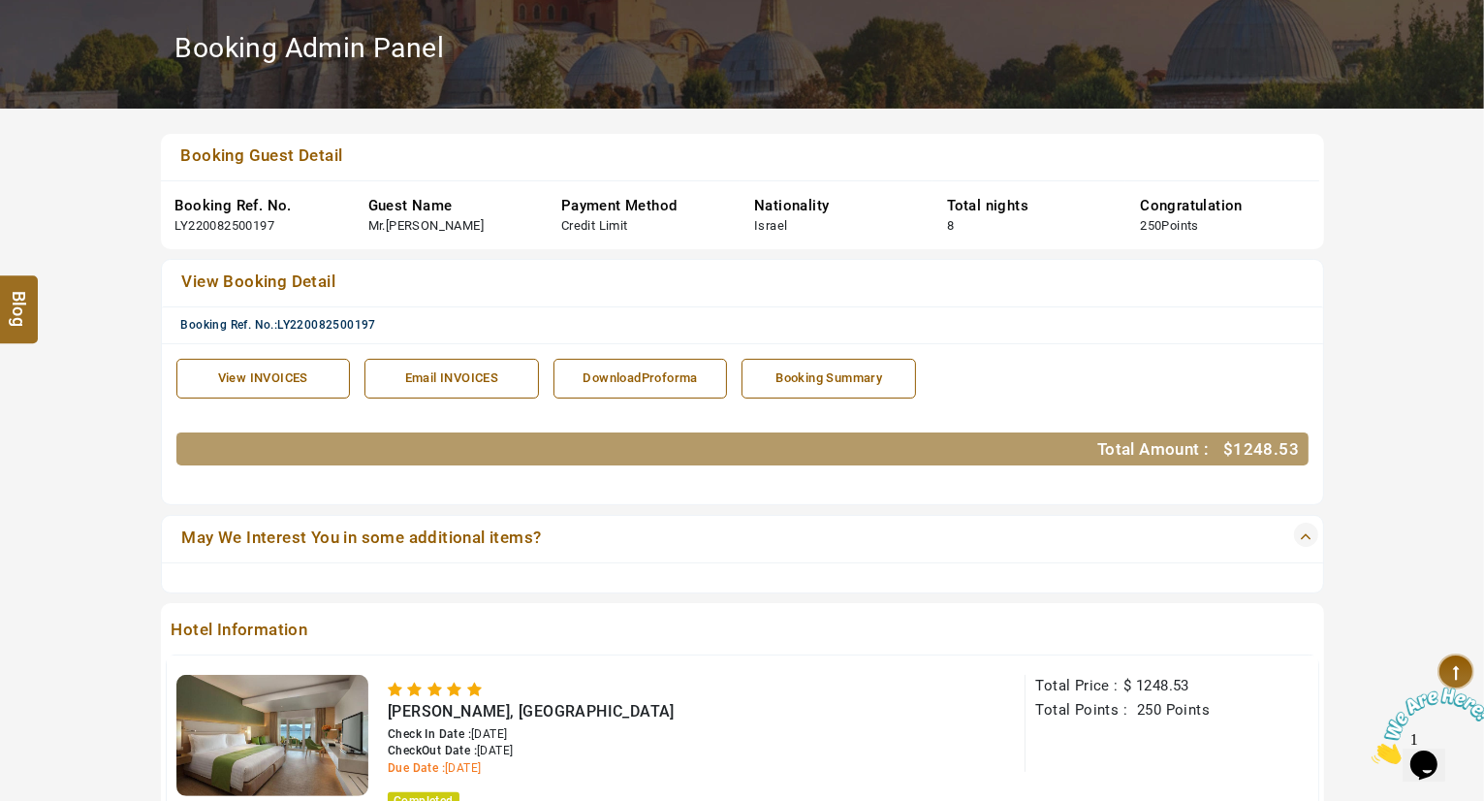
click at [269, 366] on link "View INVOICES" at bounding box center [263, 379] width 175 height 40
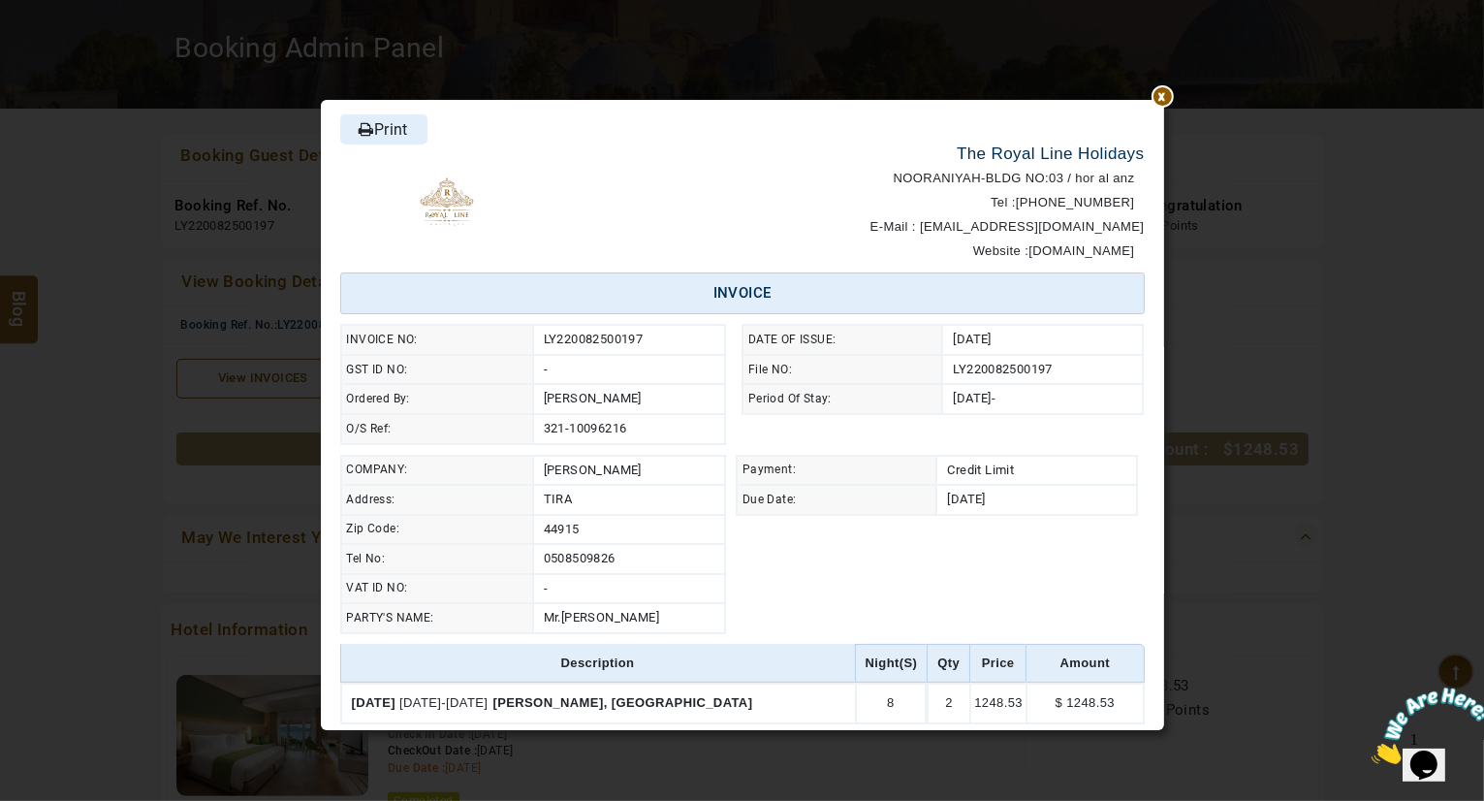
click at [376, 133] on link "Print" at bounding box center [383, 129] width 87 height 30
click at [1164, 100] on div at bounding box center [1164, 100] width 0 height 0
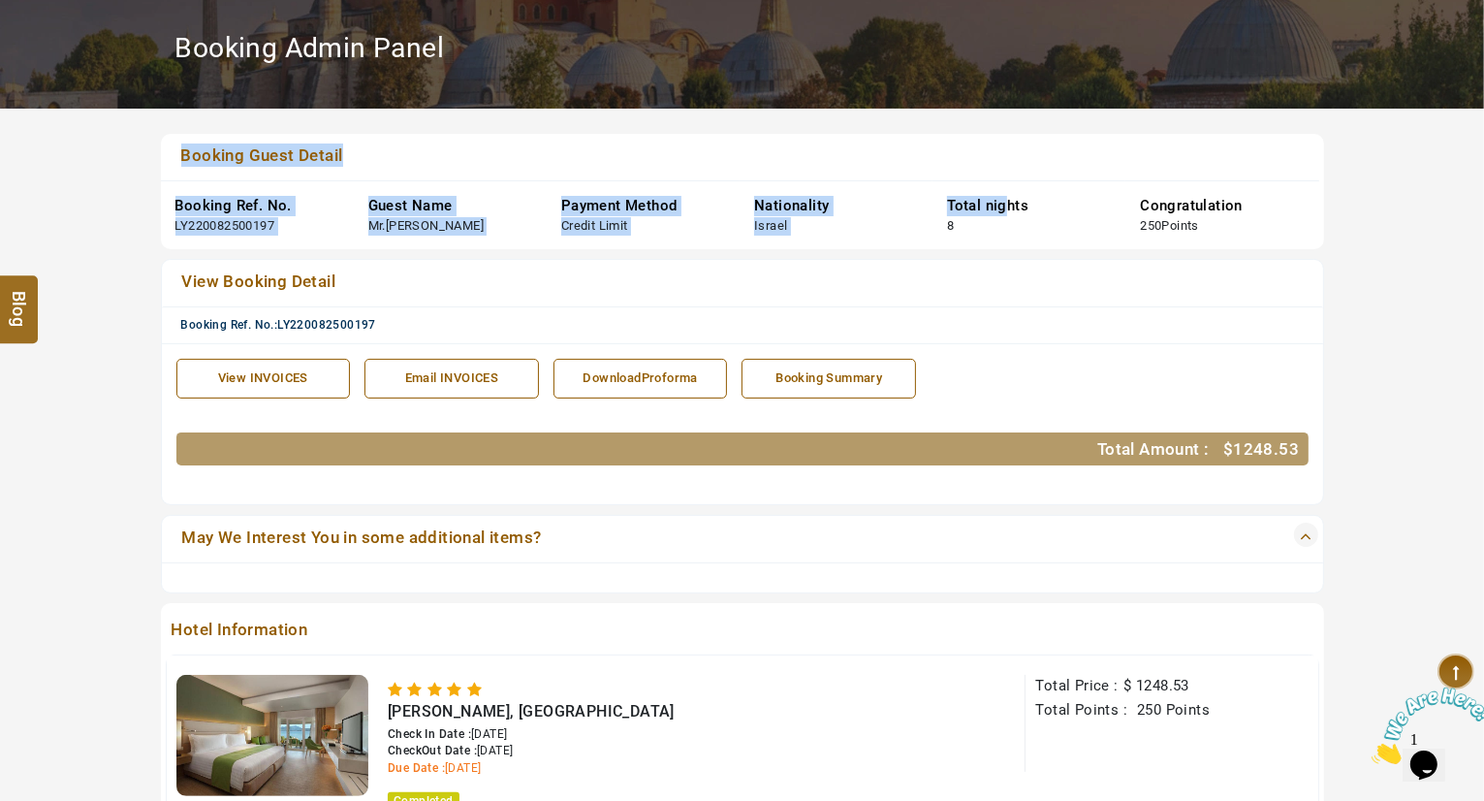
drag, startPoint x: 178, startPoint y: 152, endPoint x: 1002, endPoint y: 190, distance: 824.9
click at [1002, 190] on div "Booking Guest Detail Booking Ref. No. LY220082500197 Guest Name Mr.[PERSON_NAME…" at bounding box center [742, 191] width 1163 height 115
drag, startPoint x: 1207, startPoint y: 230, endPoint x: 171, endPoint y: 147, distance: 1039.7
click at [171, 147] on div "Booking Guest Detail Booking Ref. No. LY220082500197 Guest Name Mr.[PERSON_NAME…" at bounding box center [742, 191] width 1163 height 115
click at [682, 164] on link "Booking Guest Detail" at bounding box center [685, 156] width 1021 height 27
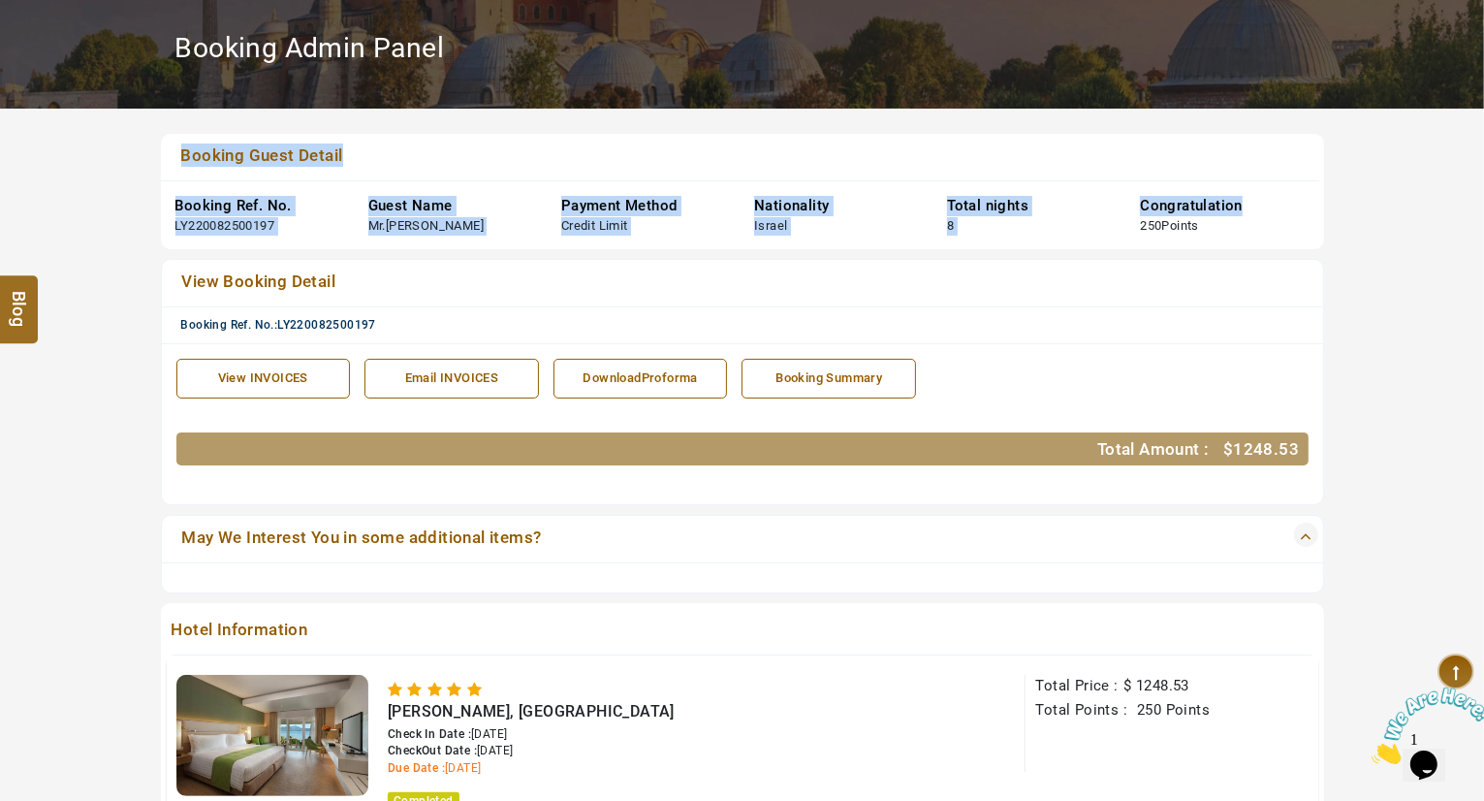
drag, startPoint x: 171, startPoint y: 145, endPoint x: 1243, endPoint y: 243, distance: 1076.7
click at [1243, 243] on div "Booking Guest Detail Booking Ref. No. LY220082500197 Guest Name Mr.[PERSON_NAME…" at bounding box center [742, 191] width 1163 height 115
click at [1234, 240] on div "Congratulation 250 Points" at bounding box center [1222, 214] width 193 height 69
drag, startPoint x: 1234, startPoint y: 240, endPoint x: 175, endPoint y: 152, distance: 1062.4
click at [175, 152] on div "Booking Guest Detail Booking Ref. No. LY220082500197 Guest Name Mr.[PERSON_NAME…" at bounding box center [742, 191] width 1163 height 115
